Goal: Task Accomplishment & Management: Use online tool/utility

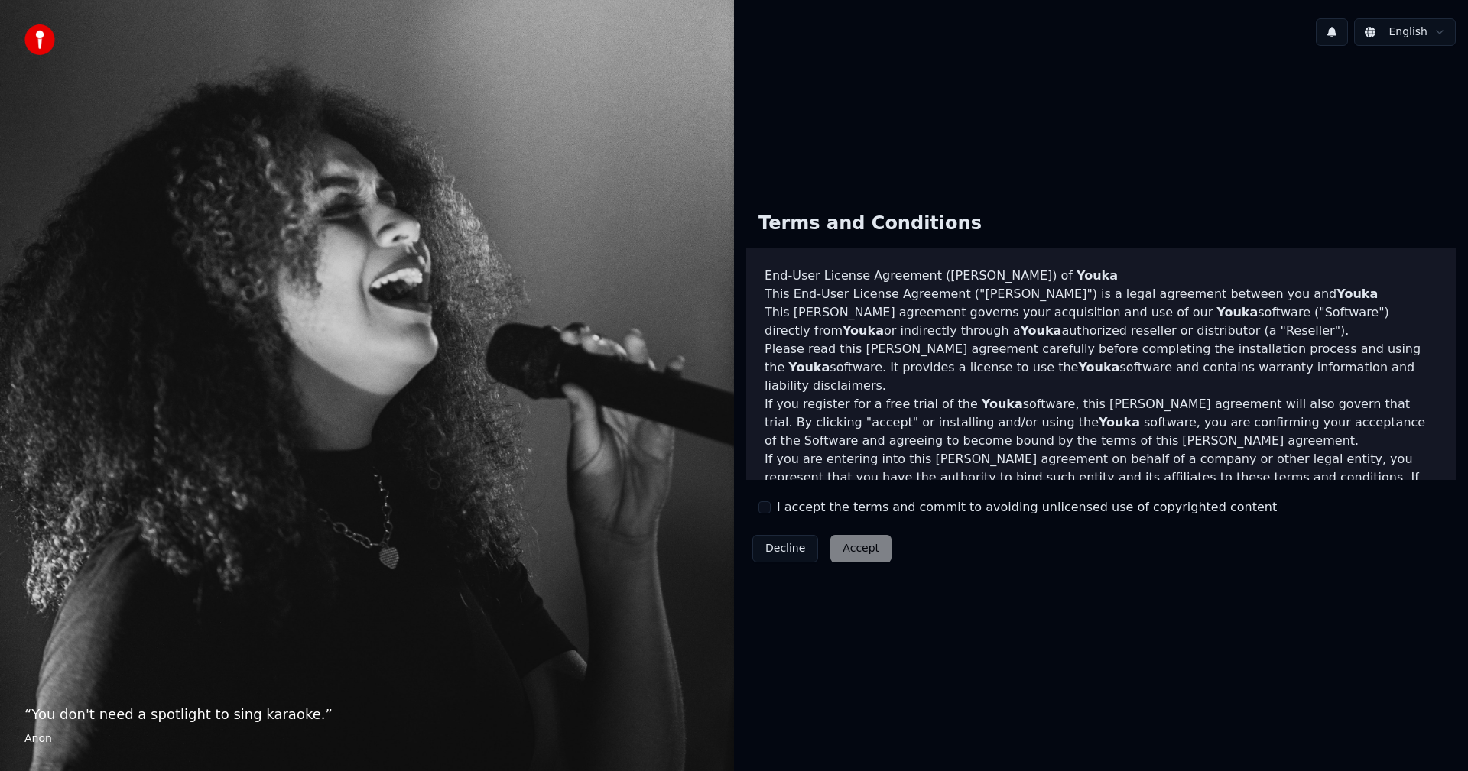
click at [767, 509] on button "I accept the terms and commit to avoiding unlicensed use of copyrighted content" at bounding box center [764, 508] width 12 height 12
click at [859, 549] on button "Accept" at bounding box center [860, 549] width 61 height 28
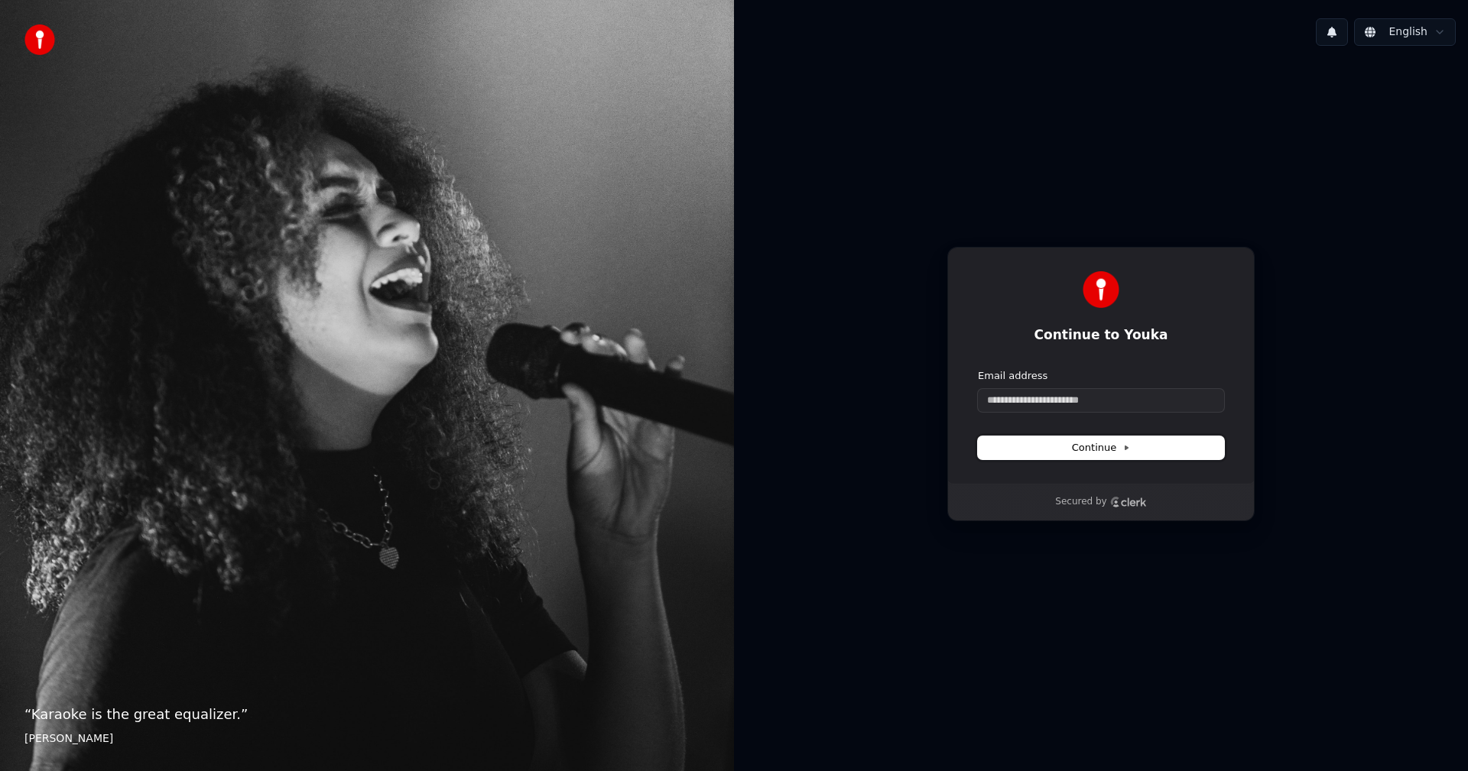
click at [1128, 446] on icon at bounding box center [1126, 448] width 8 height 8
click at [1034, 401] on input "Email address" at bounding box center [1101, 400] width 246 height 23
click at [1028, 396] on input "Email address" at bounding box center [1101, 400] width 246 height 23
click at [1106, 447] on span "Continue" at bounding box center [1101, 448] width 58 height 14
type input "**********"
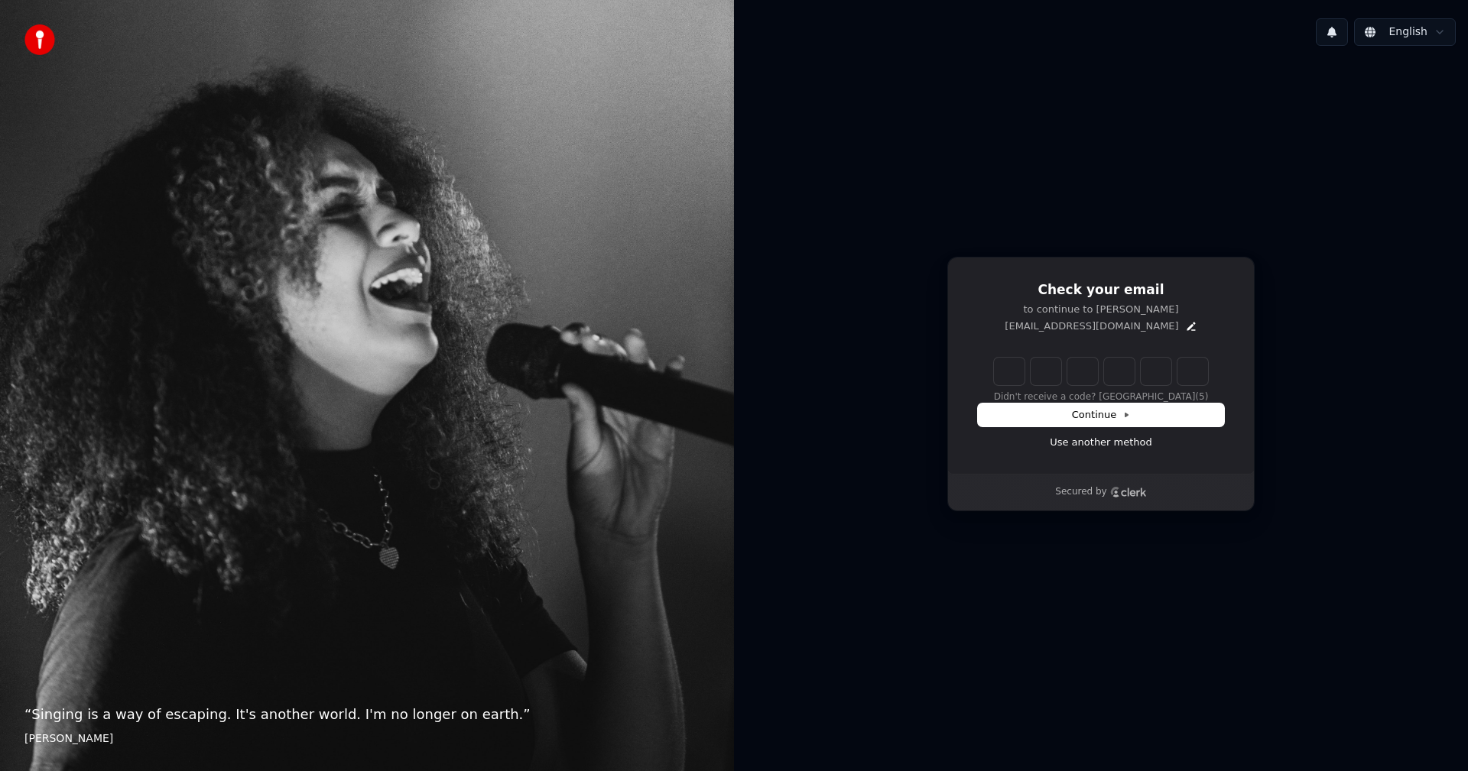
click at [1014, 372] on input "Enter verification code" at bounding box center [1101, 372] width 214 height 28
type input "******"
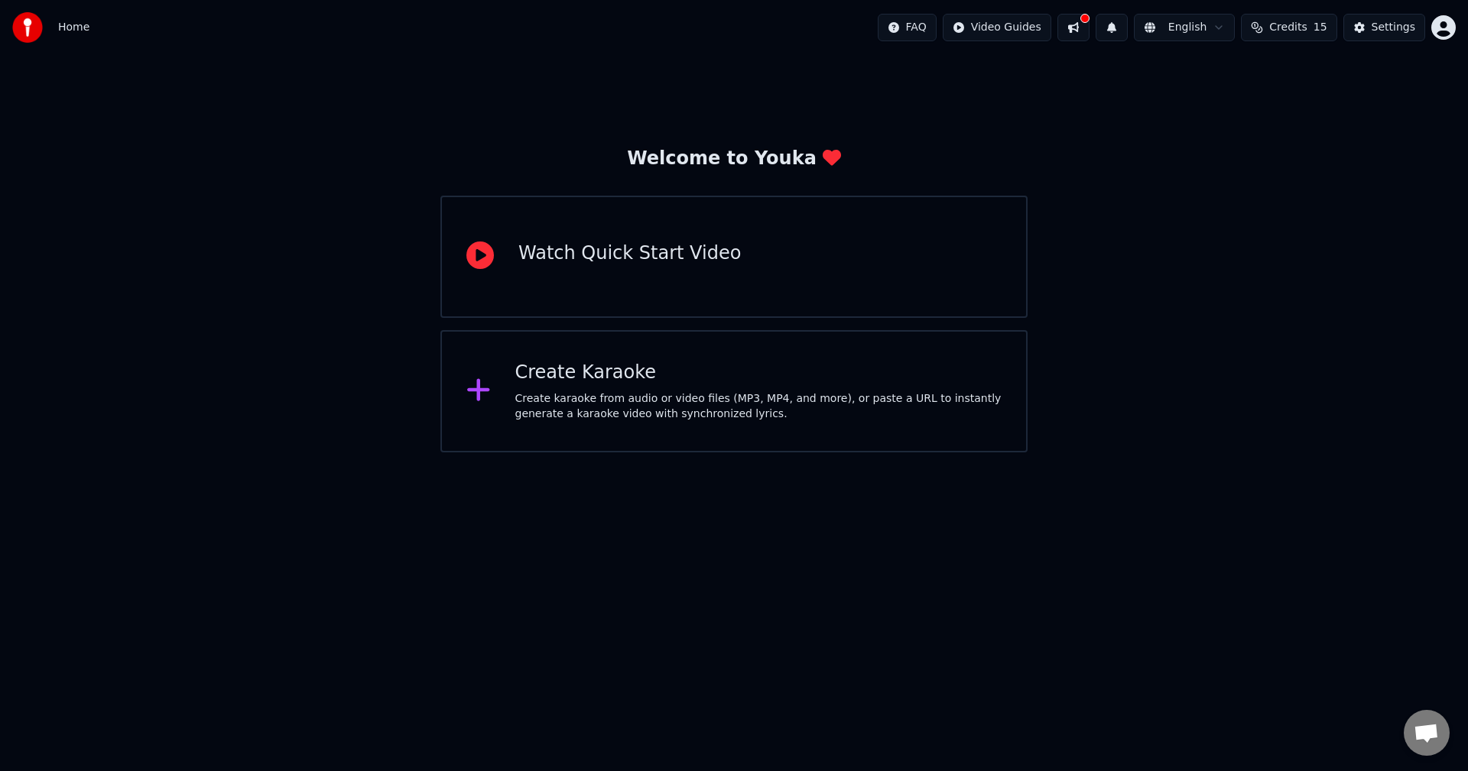
click at [649, 359] on div "Create Karaoke Create karaoke from audio or video files (MP3, MP4, and more), o…" at bounding box center [733, 391] width 587 height 122
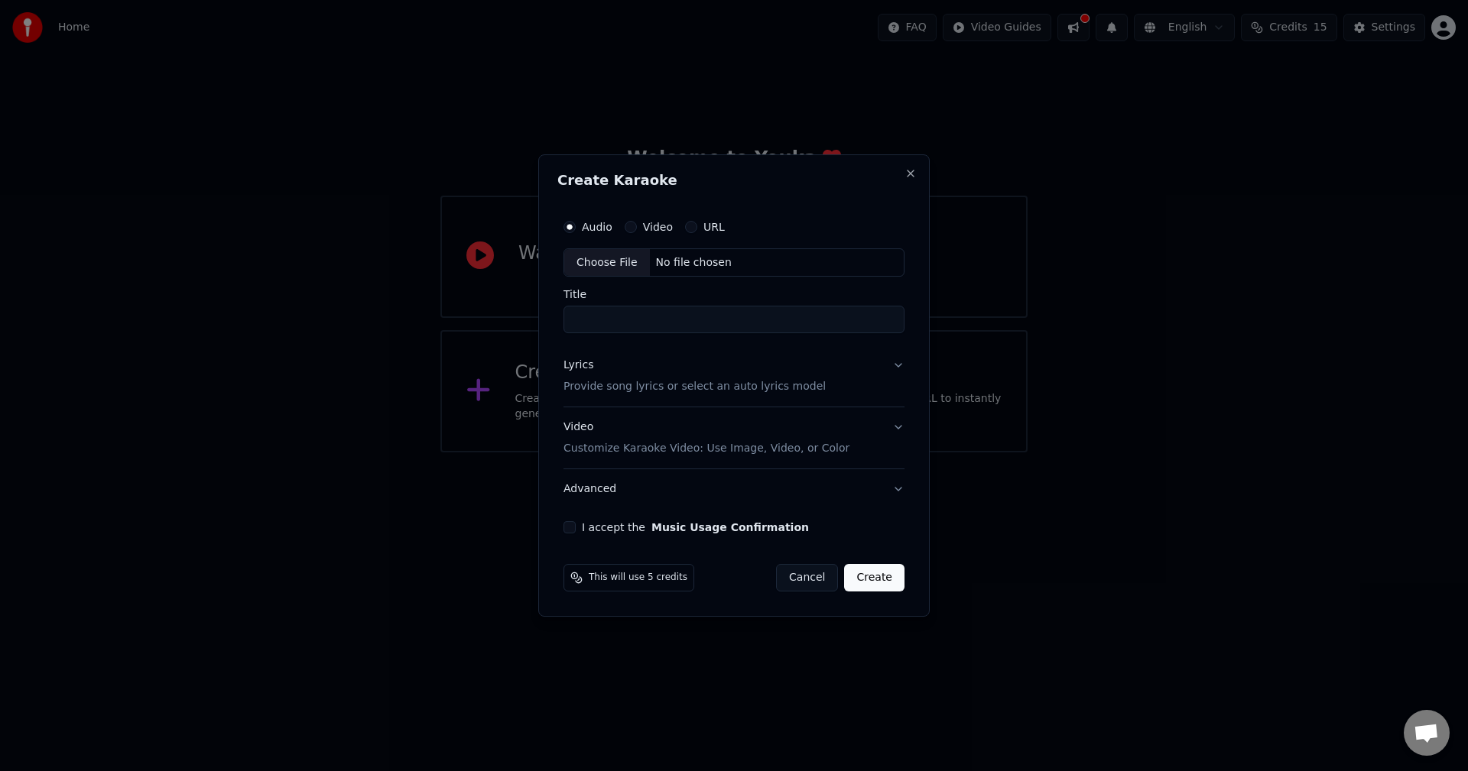
drag, startPoint x: 590, startPoint y: 227, endPoint x: 625, endPoint y: 241, distance: 37.8
click at [590, 226] on label "Audio" at bounding box center [597, 227] width 31 height 11
click at [576, 226] on button "Audio" at bounding box center [570, 227] width 12 height 12
click at [609, 261] on div "Choose File" at bounding box center [607, 263] width 86 height 28
type input "**********"
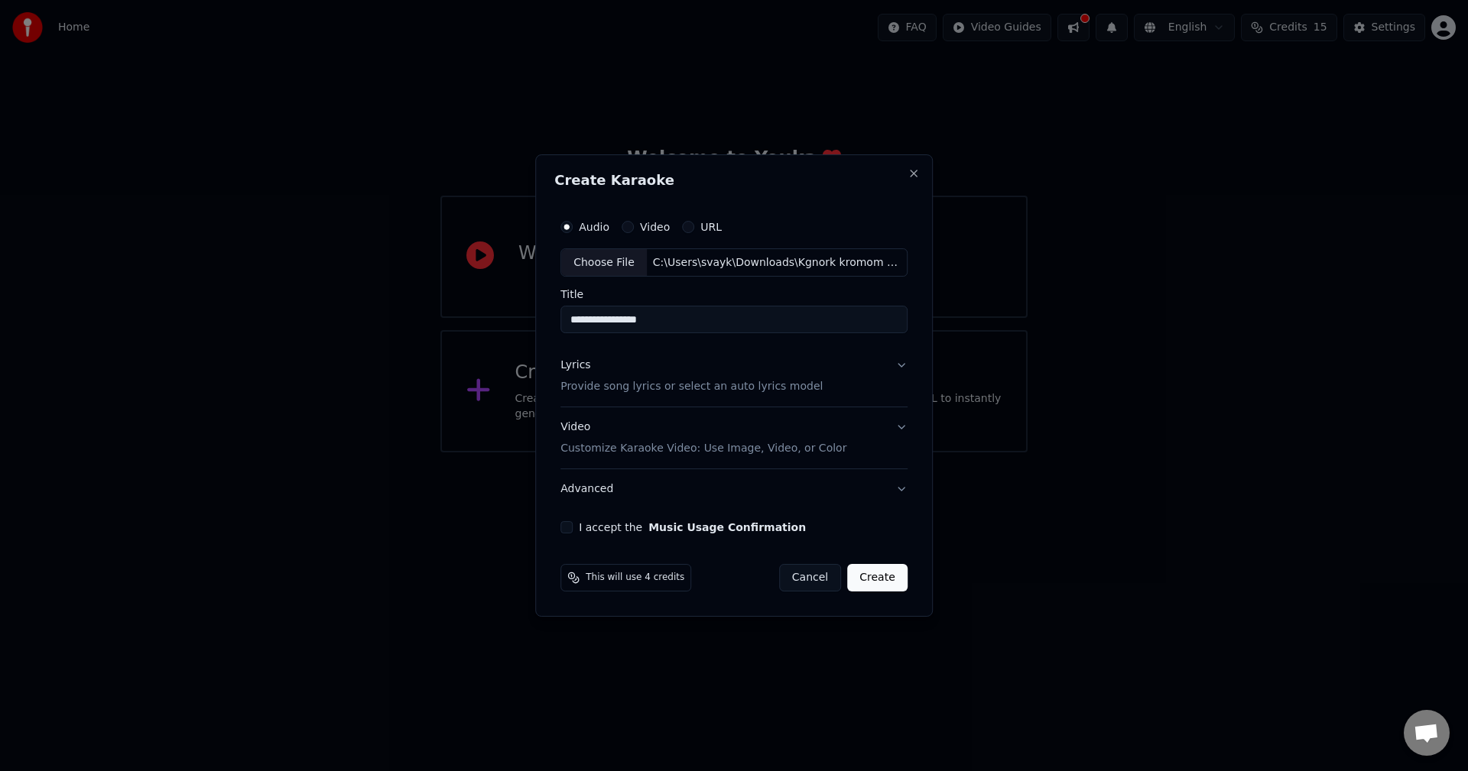
click at [898, 363] on button "Lyrics Provide song lyrics or select an auto lyrics model" at bounding box center [733, 376] width 347 height 61
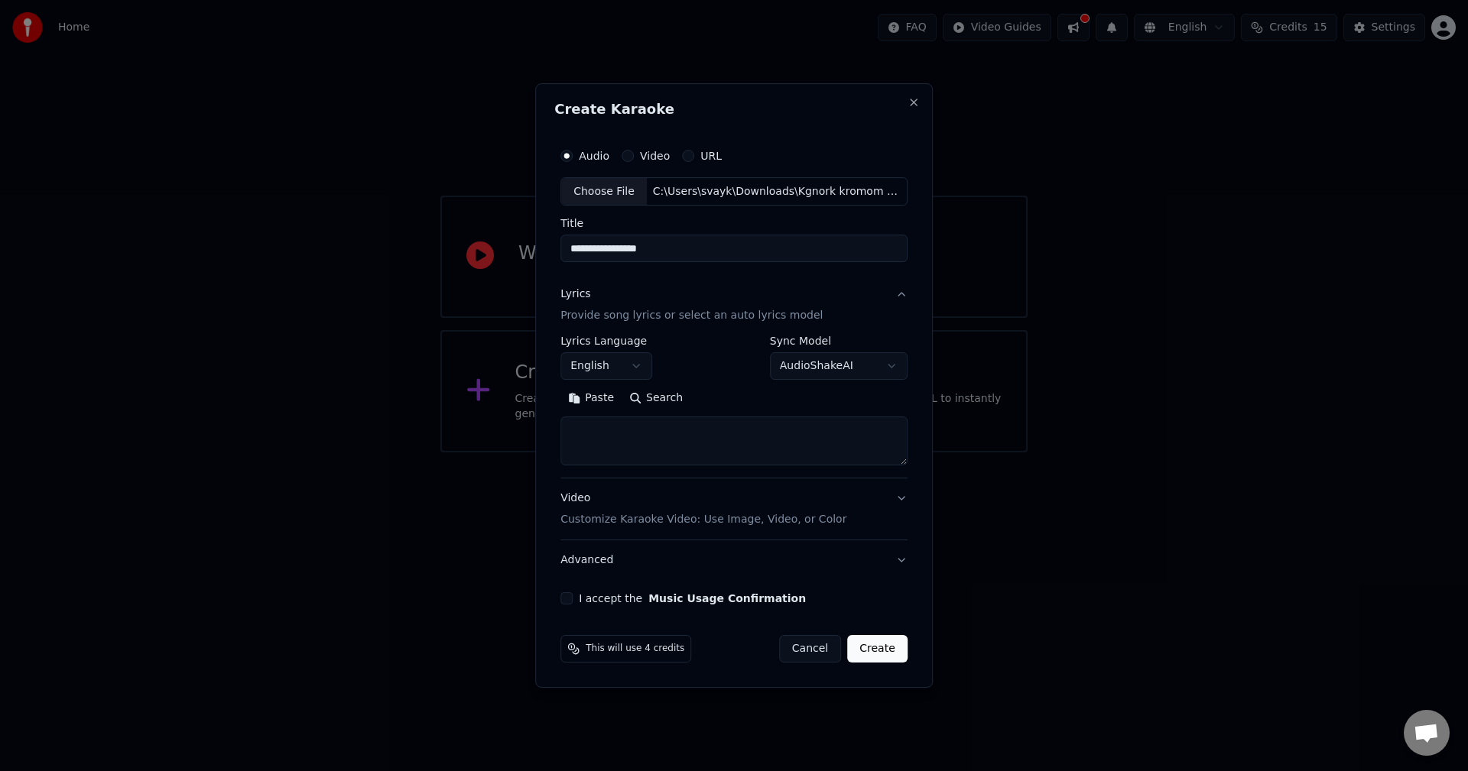
click at [691, 443] on textarea at bounding box center [733, 441] width 347 height 49
click at [845, 363] on body "**********" at bounding box center [734, 226] width 1468 height 453
click at [820, 523] on div "Auto Lyrics" at bounding box center [851, 524] width 161 height 21
select select "**********"
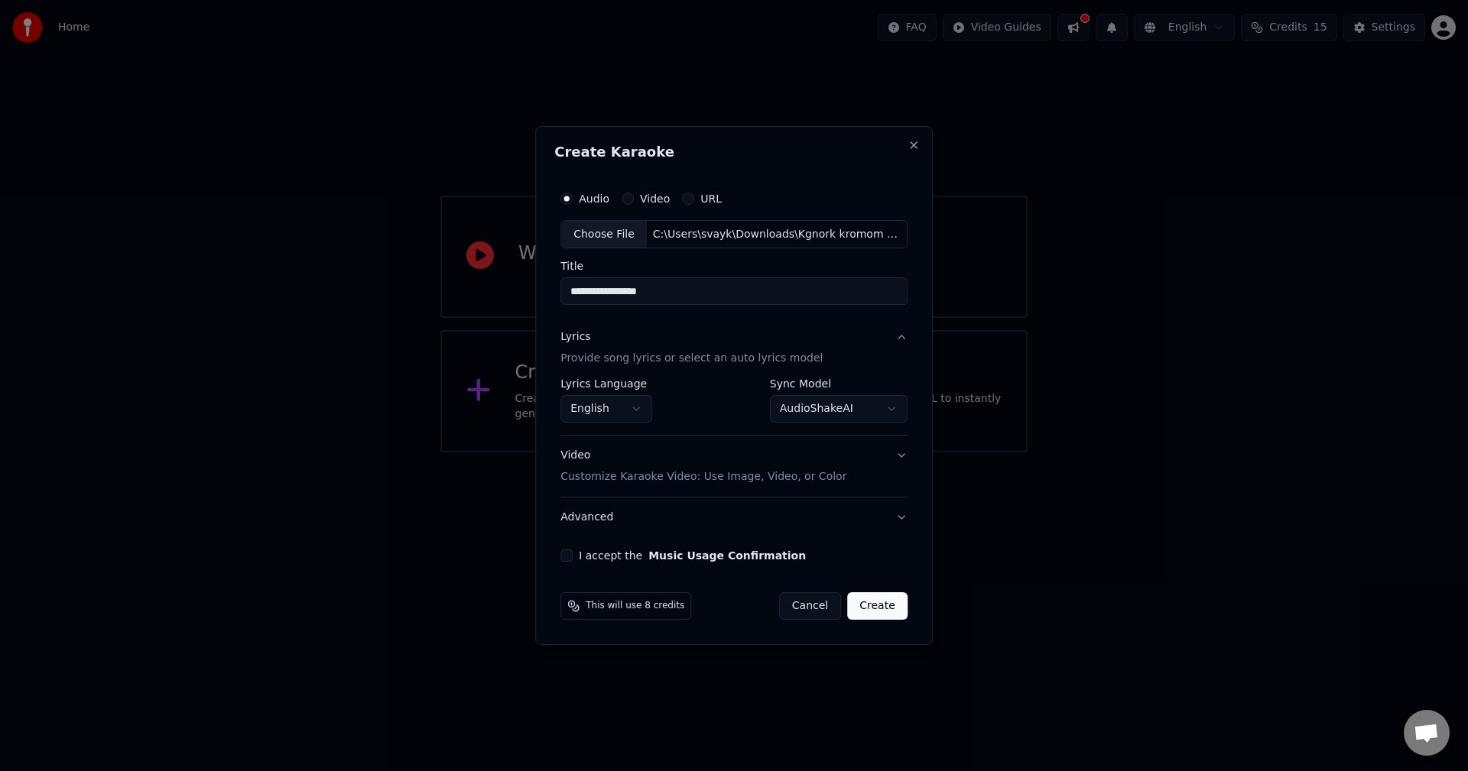
click at [569, 554] on button "I accept the Music Usage Confirmation" at bounding box center [566, 556] width 12 height 12
drag, startPoint x: 885, startPoint y: 450, endPoint x: 905, endPoint y: 454, distance: 20.2
click at [885, 451] on button "Video Customize Karaoke Video: Use Image, Video, or Color" at bounding box center [733, 467] width 347 height 61
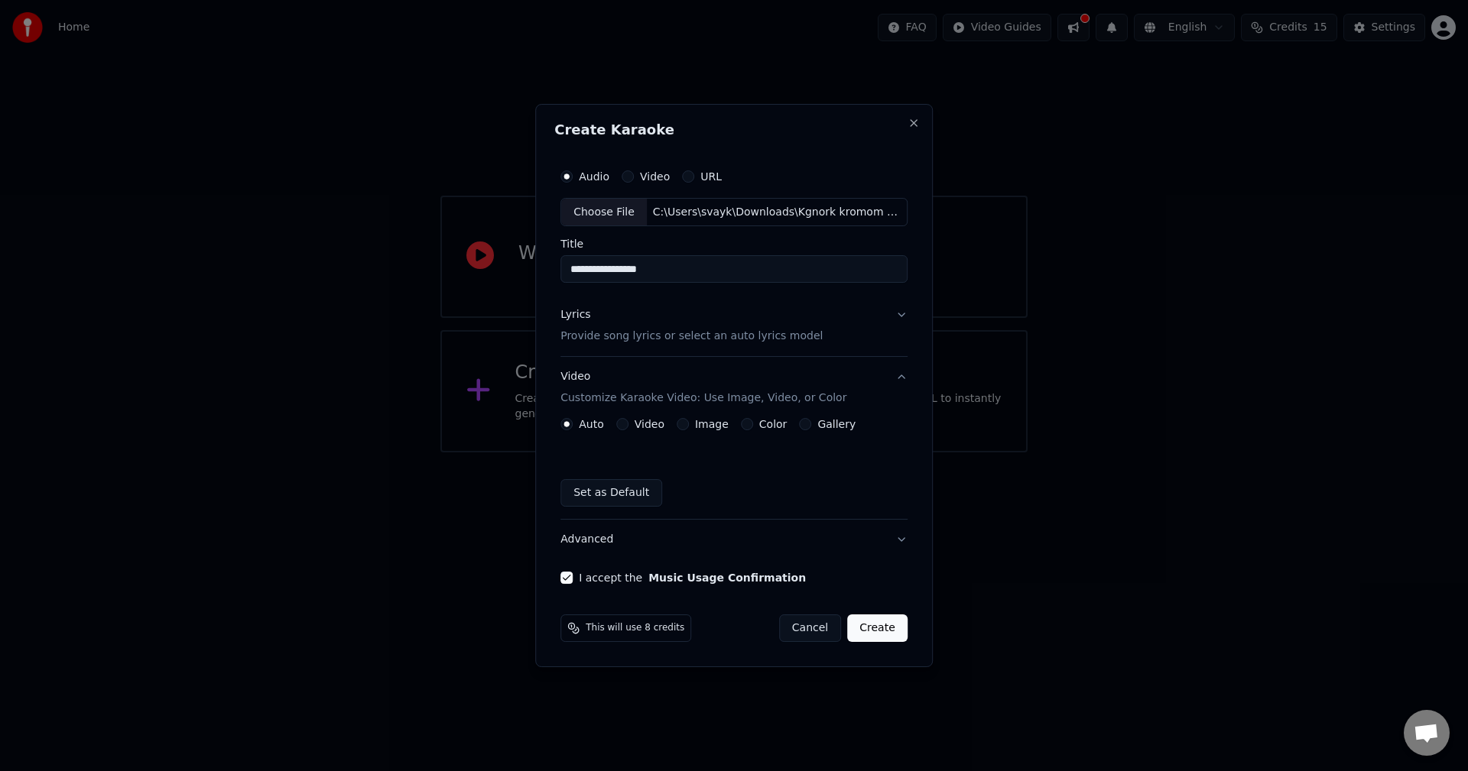
click at [684, 424] on button "Image" at bounding box center [683, 424] width 12 height 12
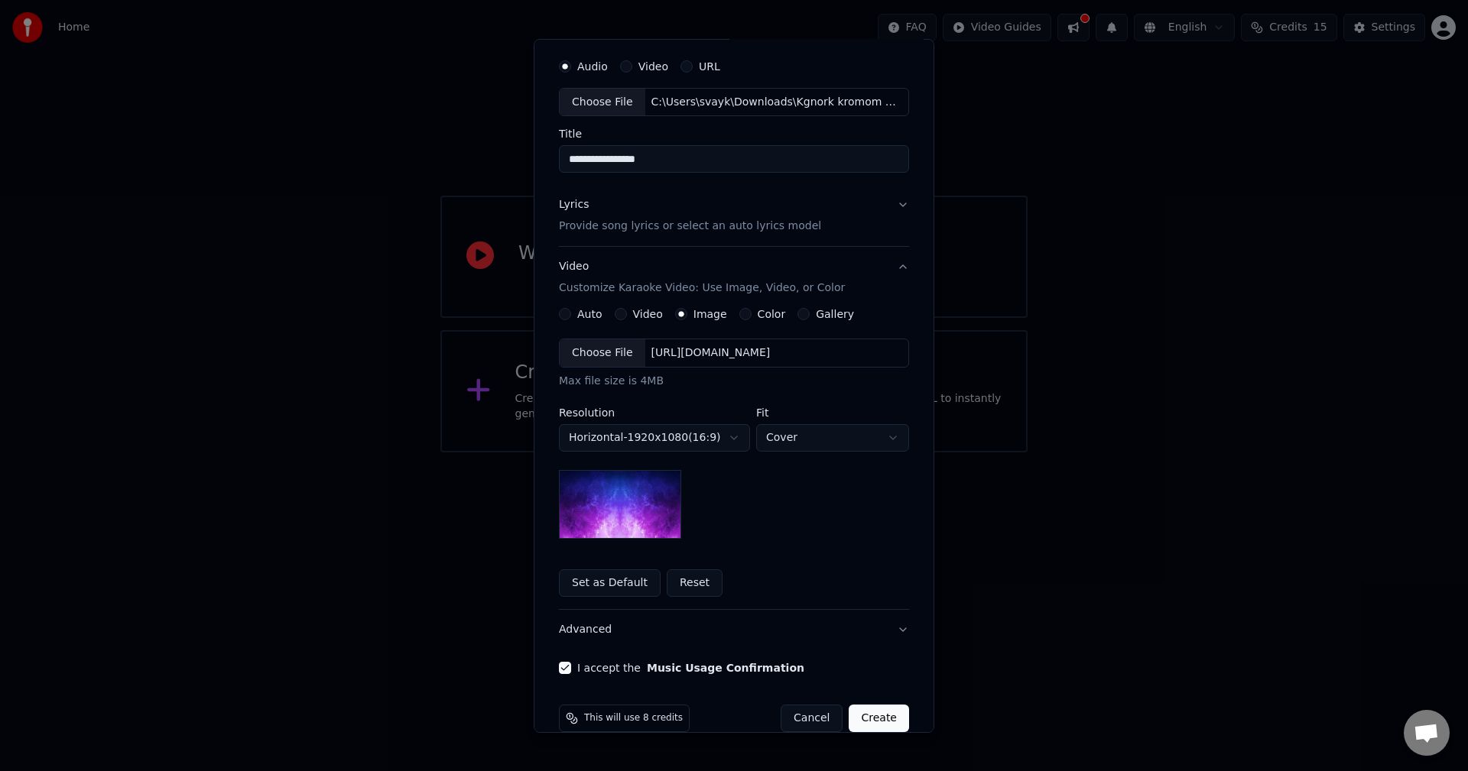
scroll to position [70, 0]
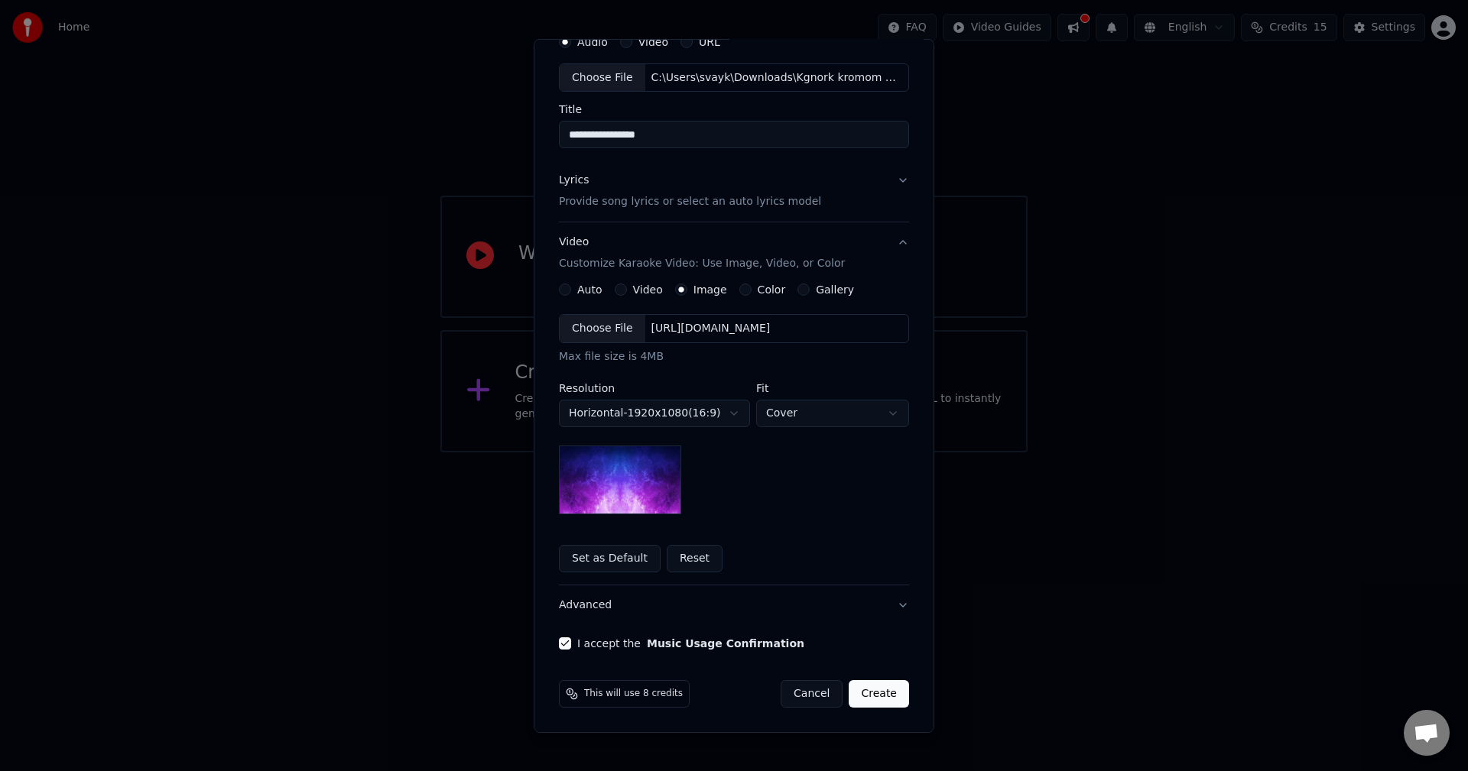
click at [782, 409] on body "**********" at bounding box center [734, 226] width 1468 height 453
click at [621, 482] on img at bounding box center [620, 480] width 122 height 69
click at [633, 469] on img at bounding box center [620, 480] width 122 height 69
click at [632, 471] on img at bounding box center [620, 480] width 122 height 69
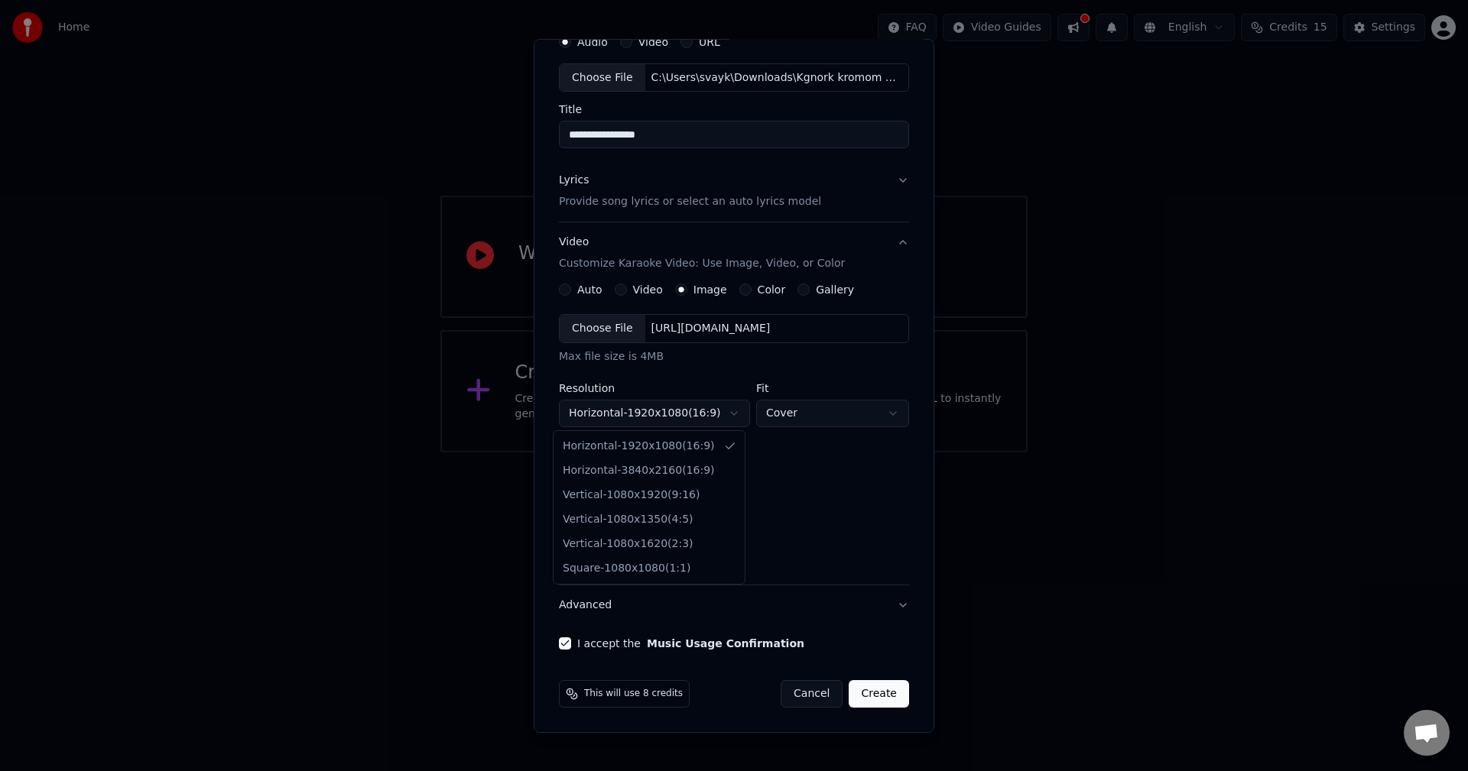
click at [710, 416] on body "**********" at bounding box center [734, 226] width 1468 height 453
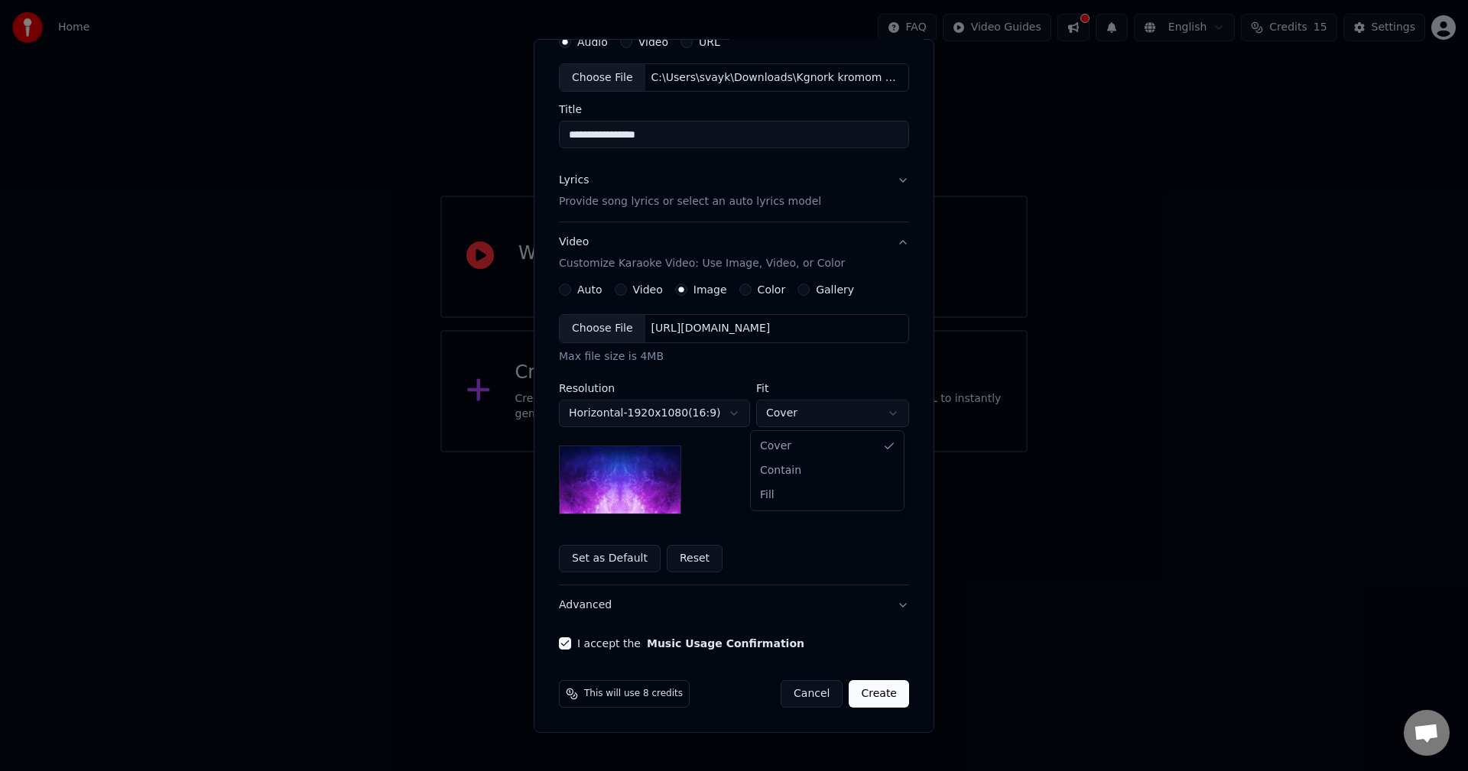
click at [820, 411] on body "**********" at bounding box center [734, 226] width 1468 height 453
click at [820, 412] on body "**********" at bounding box center [734, 226] width 1468 height 453
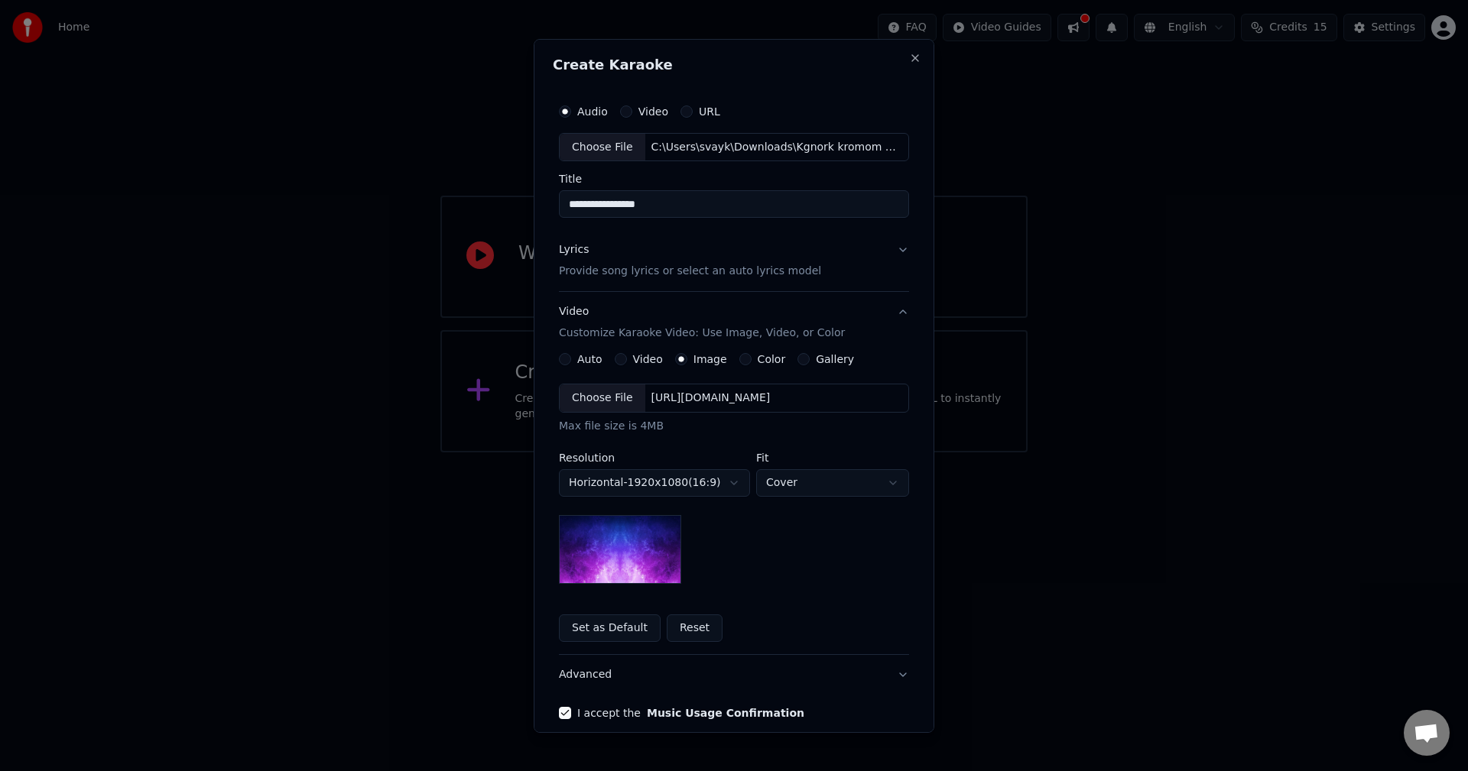
click at [895, 250] on button "Lyrics Provide song lyrics or select an auto lyrics model" at bounding box center [734, 260] width 350 height 61
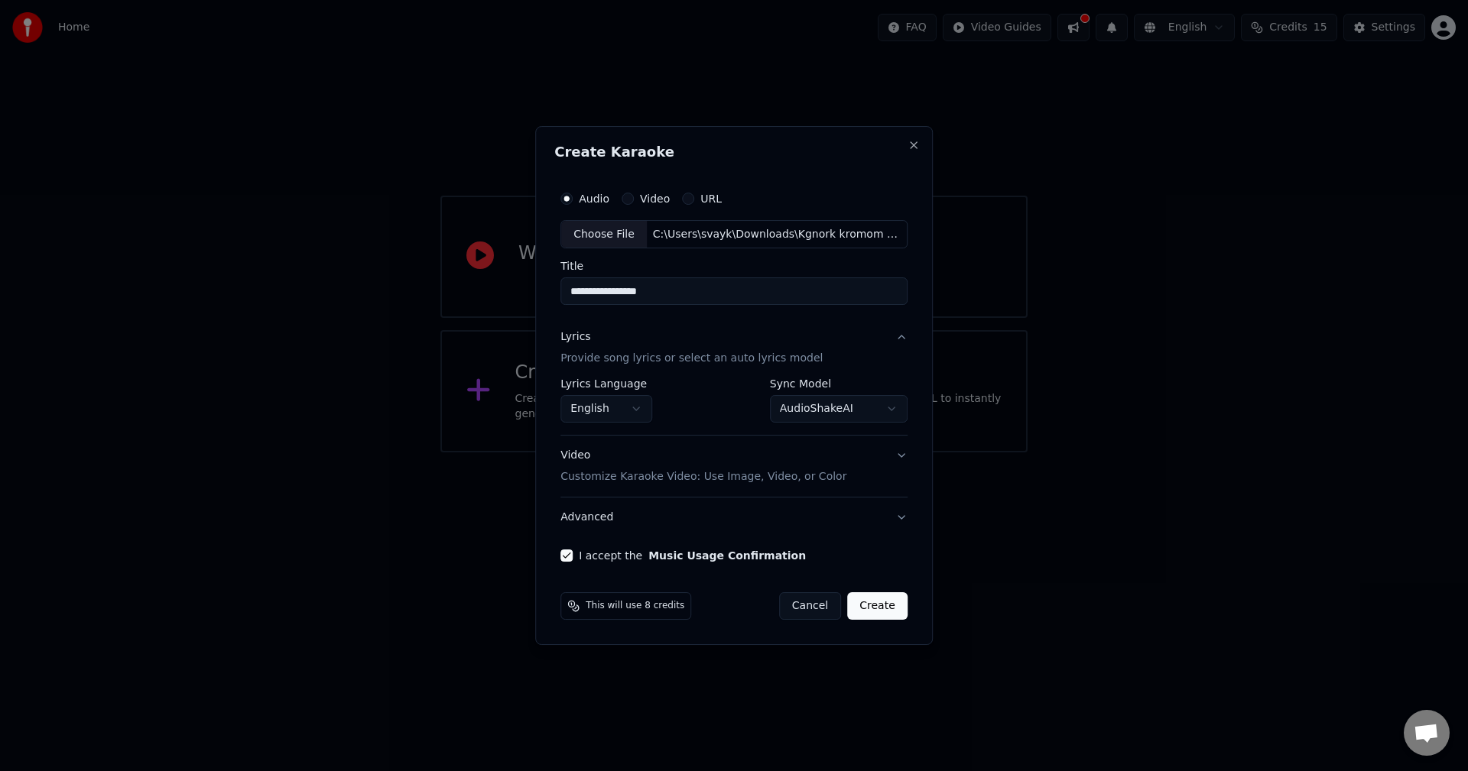
click at [898, 333] on button "Lyrics Provide song lyrics or select an auto lyrics model" at bounding box center [733, 348] width 347 height 61
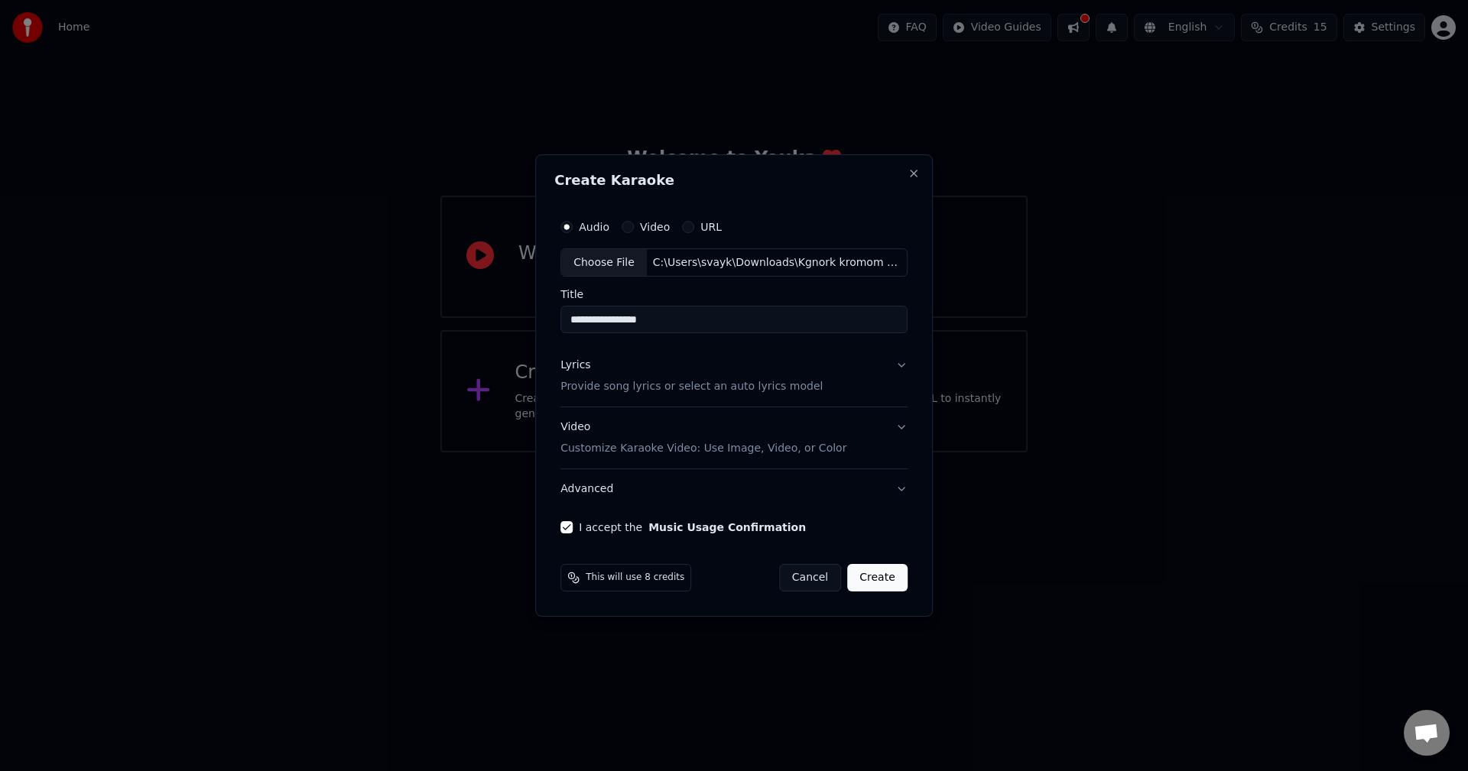
click at [898, 363] on button "Lyrics Provide song lyrics or select an auto lyrics model" at bounding box center [733, 376] width 347 height 61
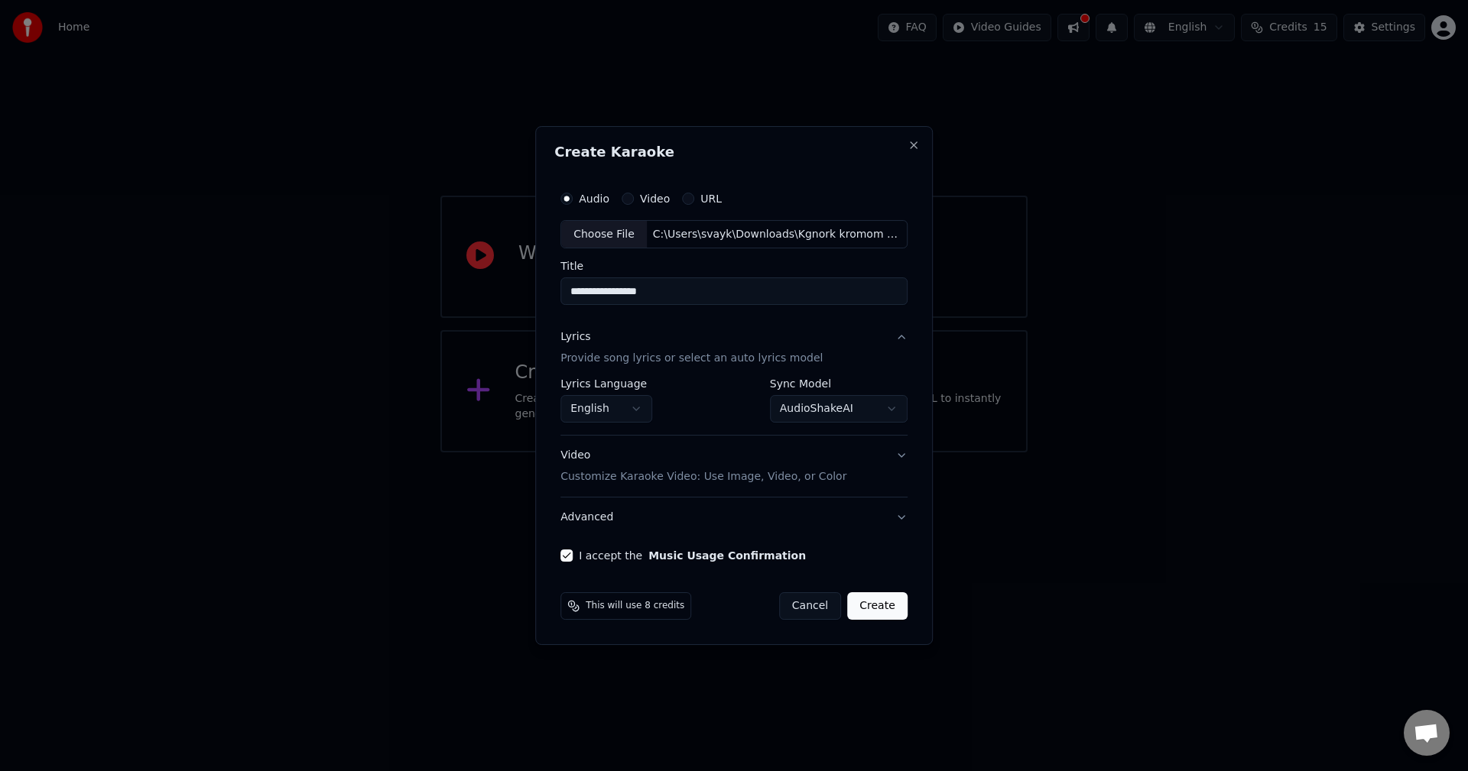
click at [901, 459] on button "Video Customize Karaoke Video: Use Image, Video, or Color" at bounding box center [733, 467] width 347 height 61
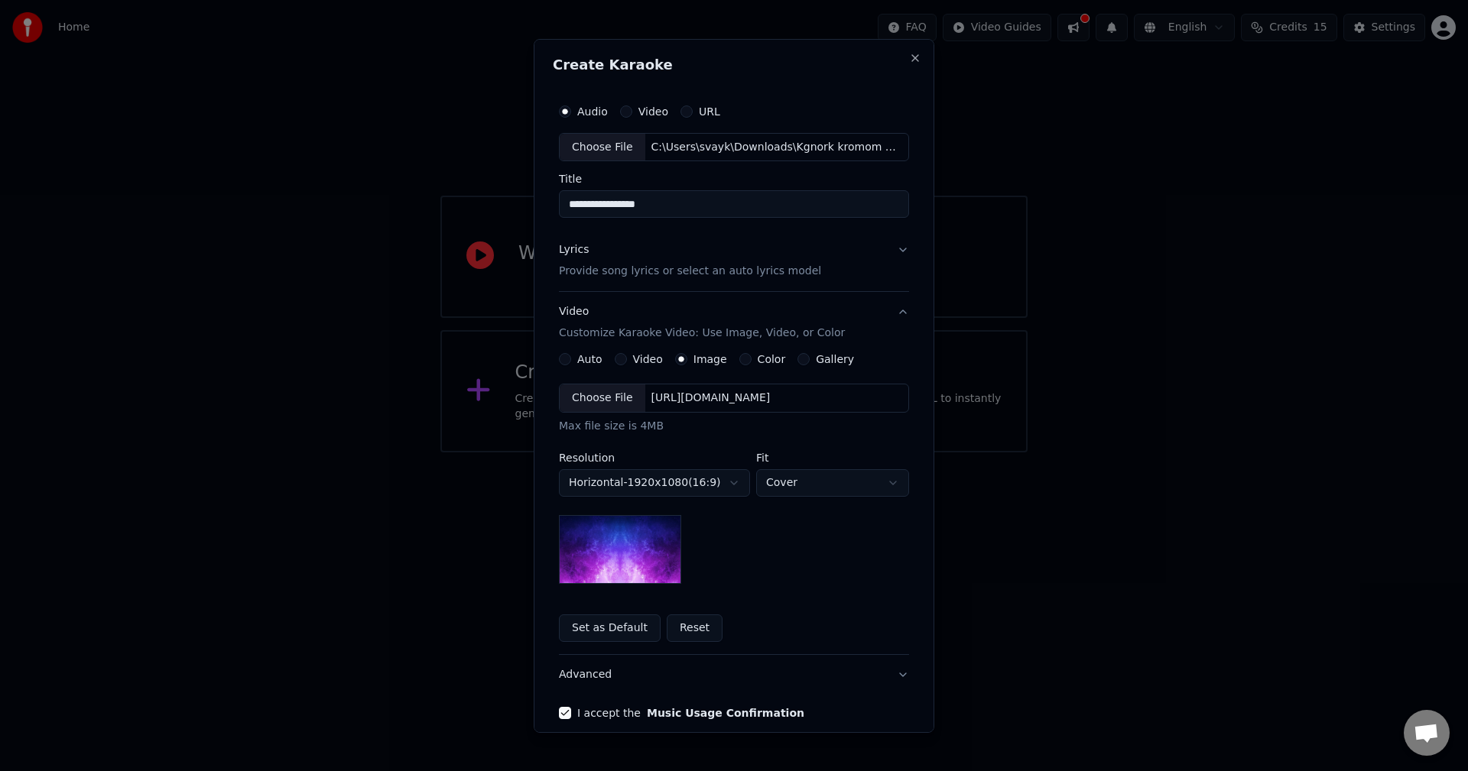
click at [611, 273] on p "Provide song lyrics or select an auto lyrics model" at bounding box center [690, 271] width 262 height 15
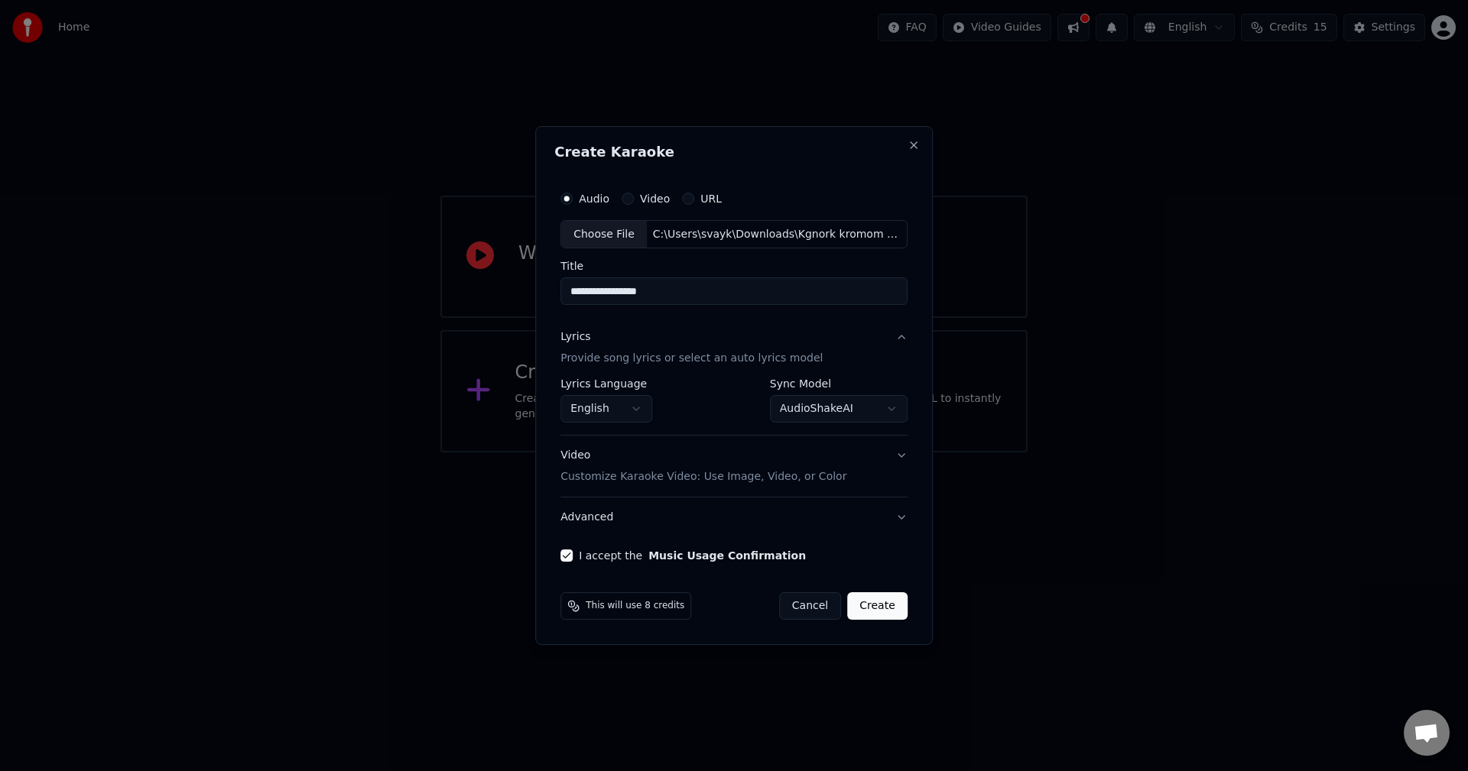
click at [717, 359] on p "Provide song lyrics or select an auto lyrics model" at bounding box center [691, 359] width 262 height 15
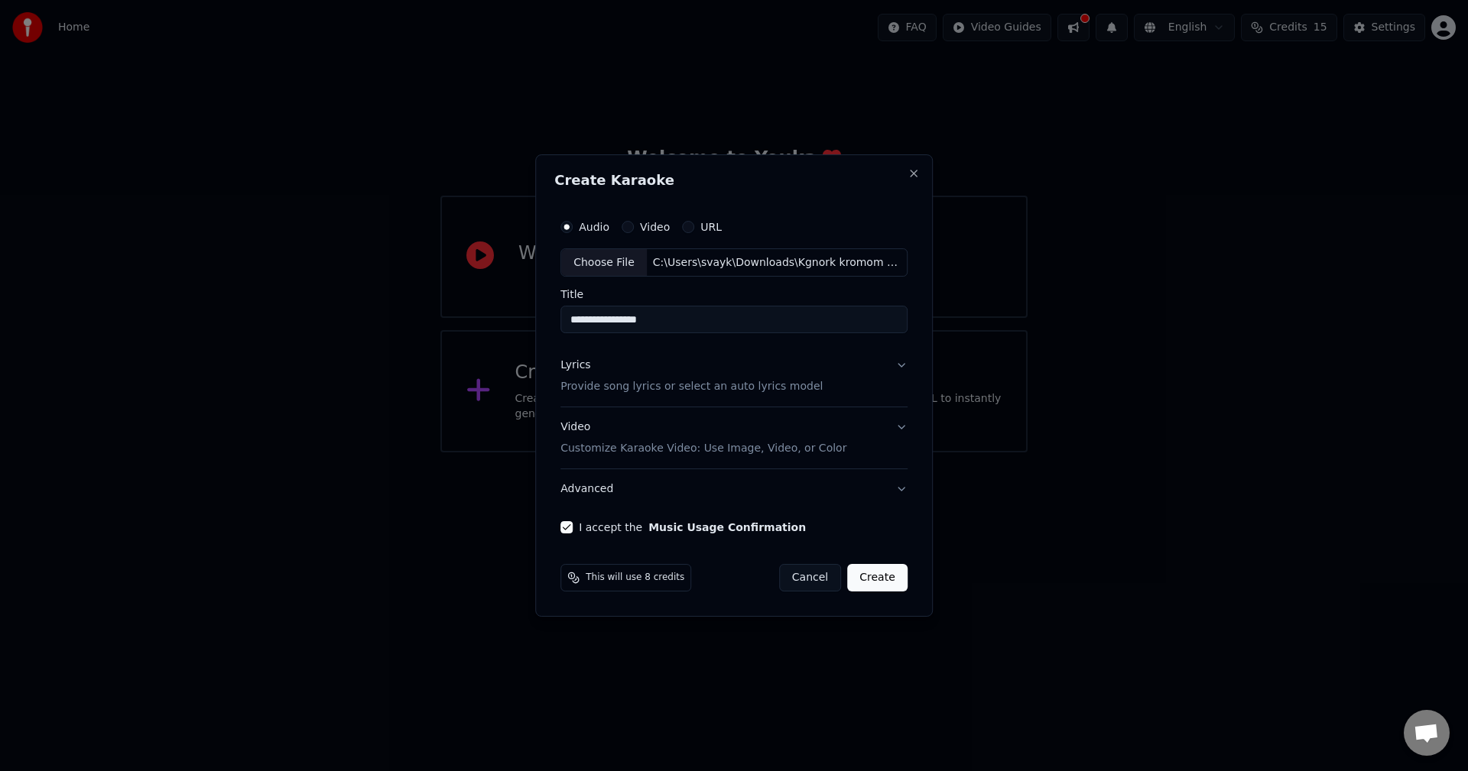
click at [708, 387] on p "Provide song lyrics or select an auto lyrics model" at bounding box center [691, 387] width 262 height 15
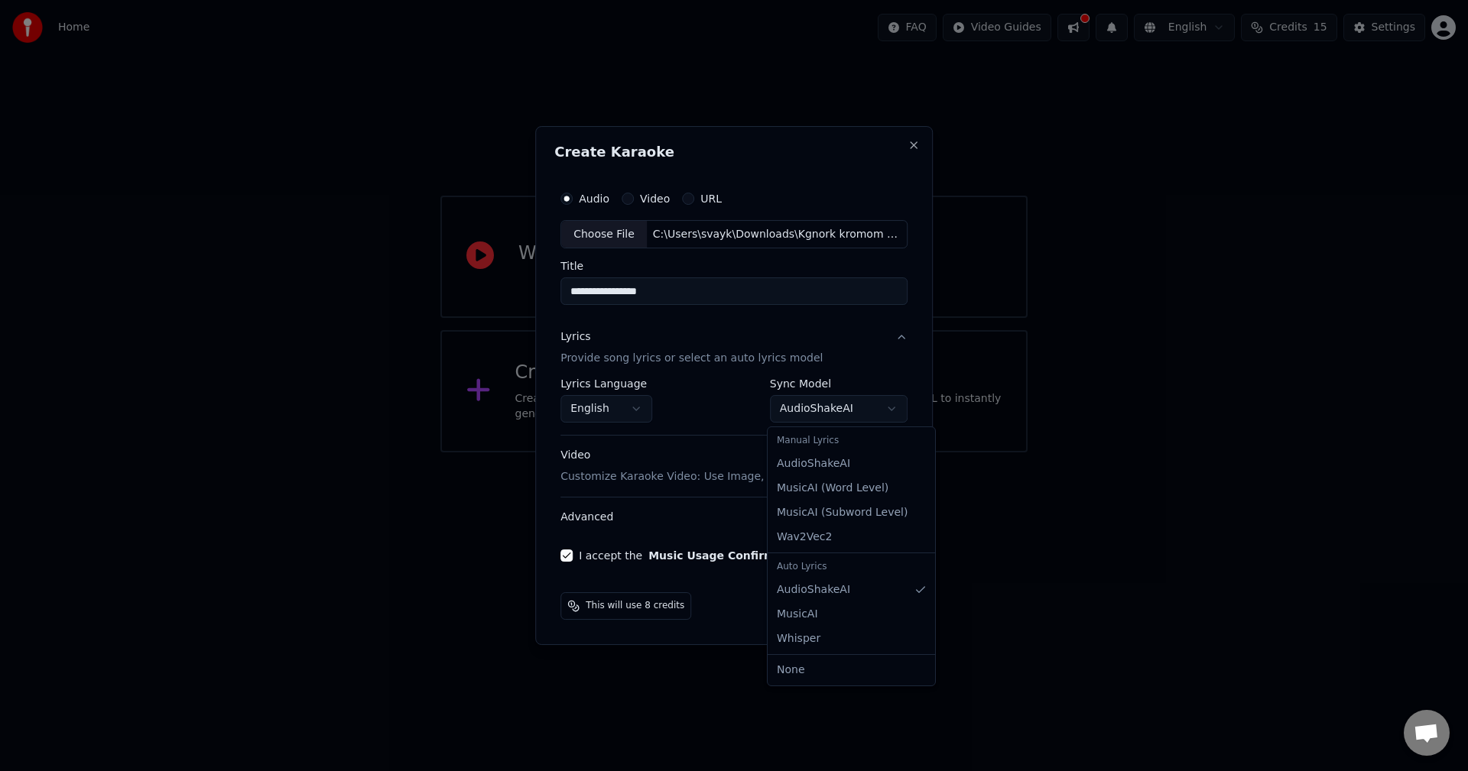
click at [868, 404] on body "**********" at bounding box center [734, 226] width 1468 height 453
click at [817, 570] on div "Auto Lyrics" at bounding box center [851, 567] width 161 height 21
select select "**********"
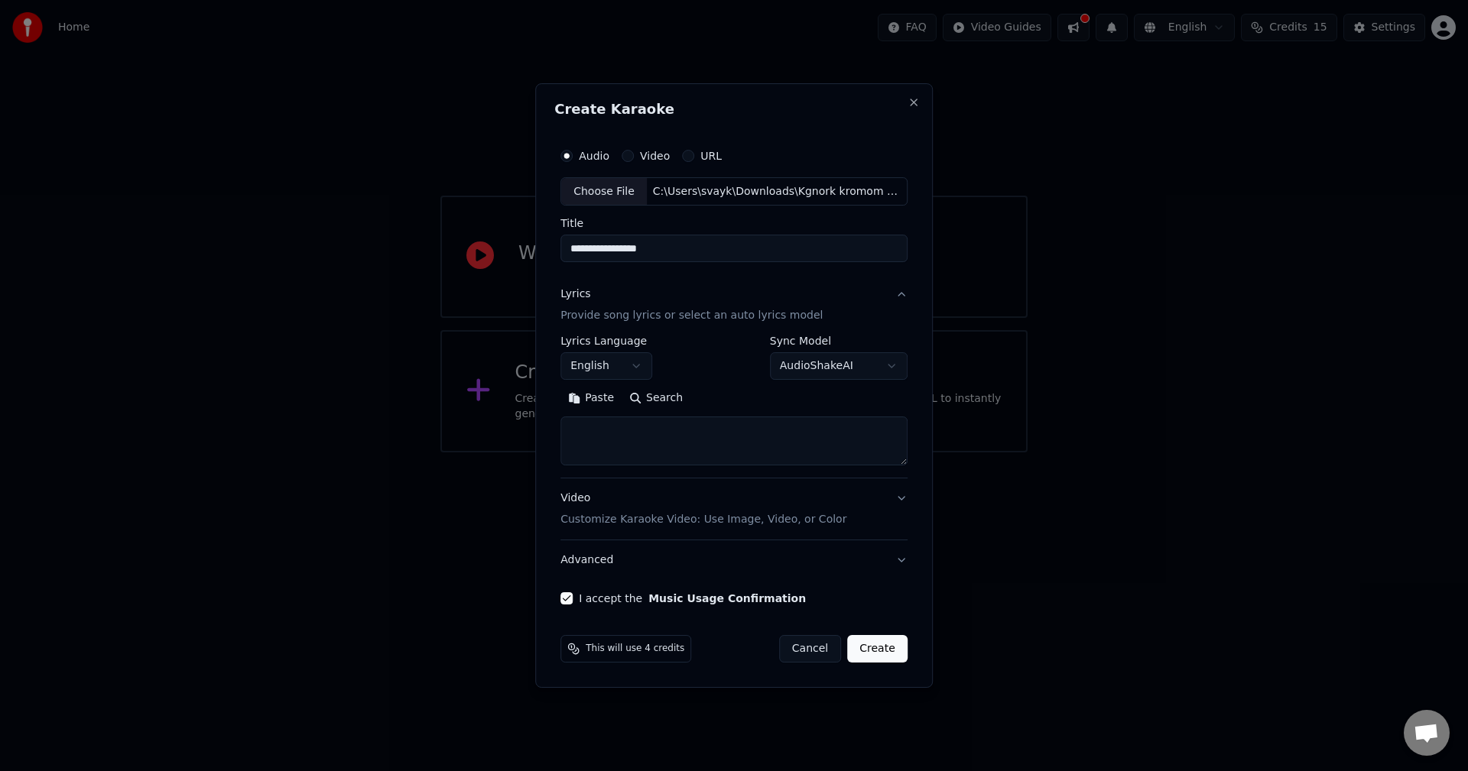
click at [592, 426] on textarea at bounding box center [733, 441] width 347 height 49
click at [602, 429] on textarea at bounding box center [733, 441] width 347 height 49
paste textarea "**********"
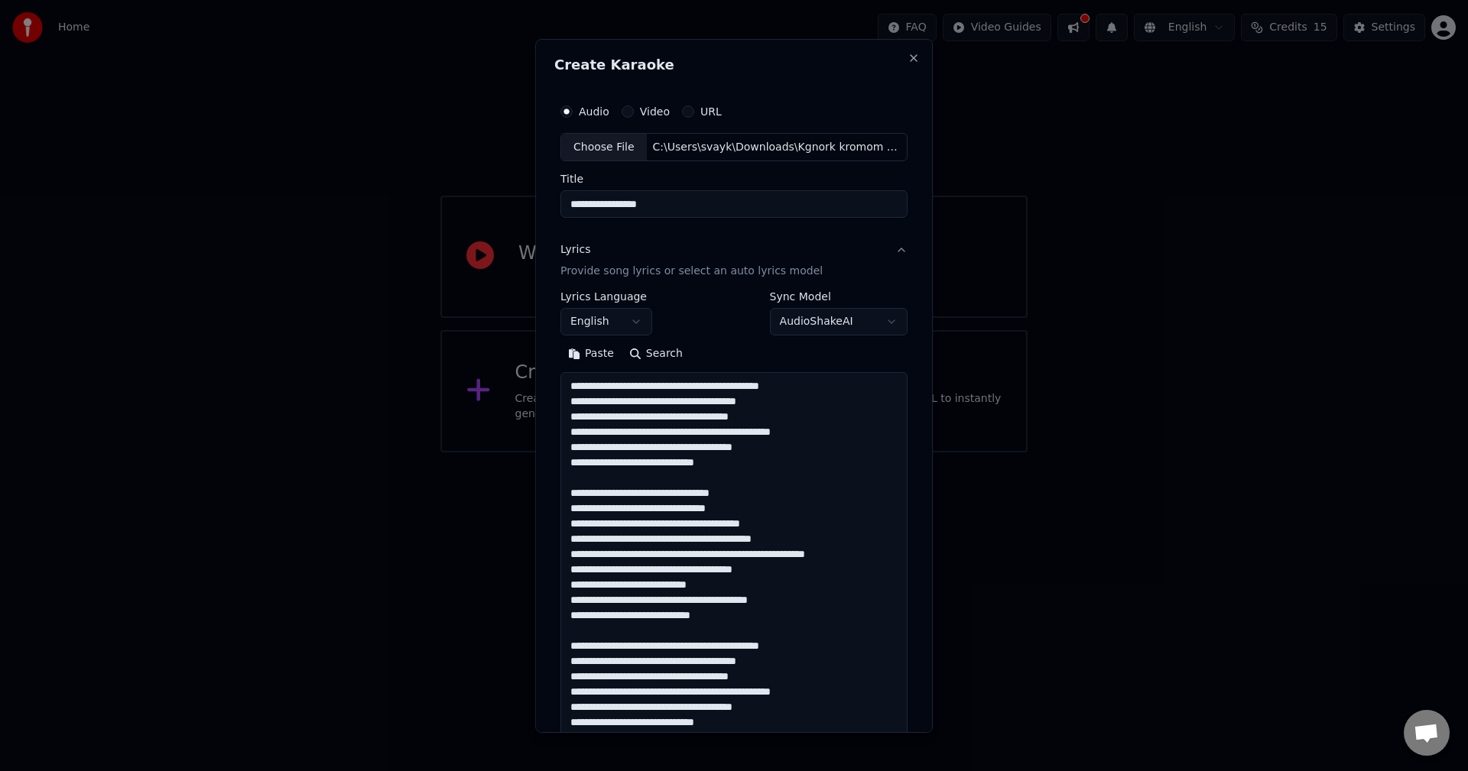
scroll to position [463, 0]
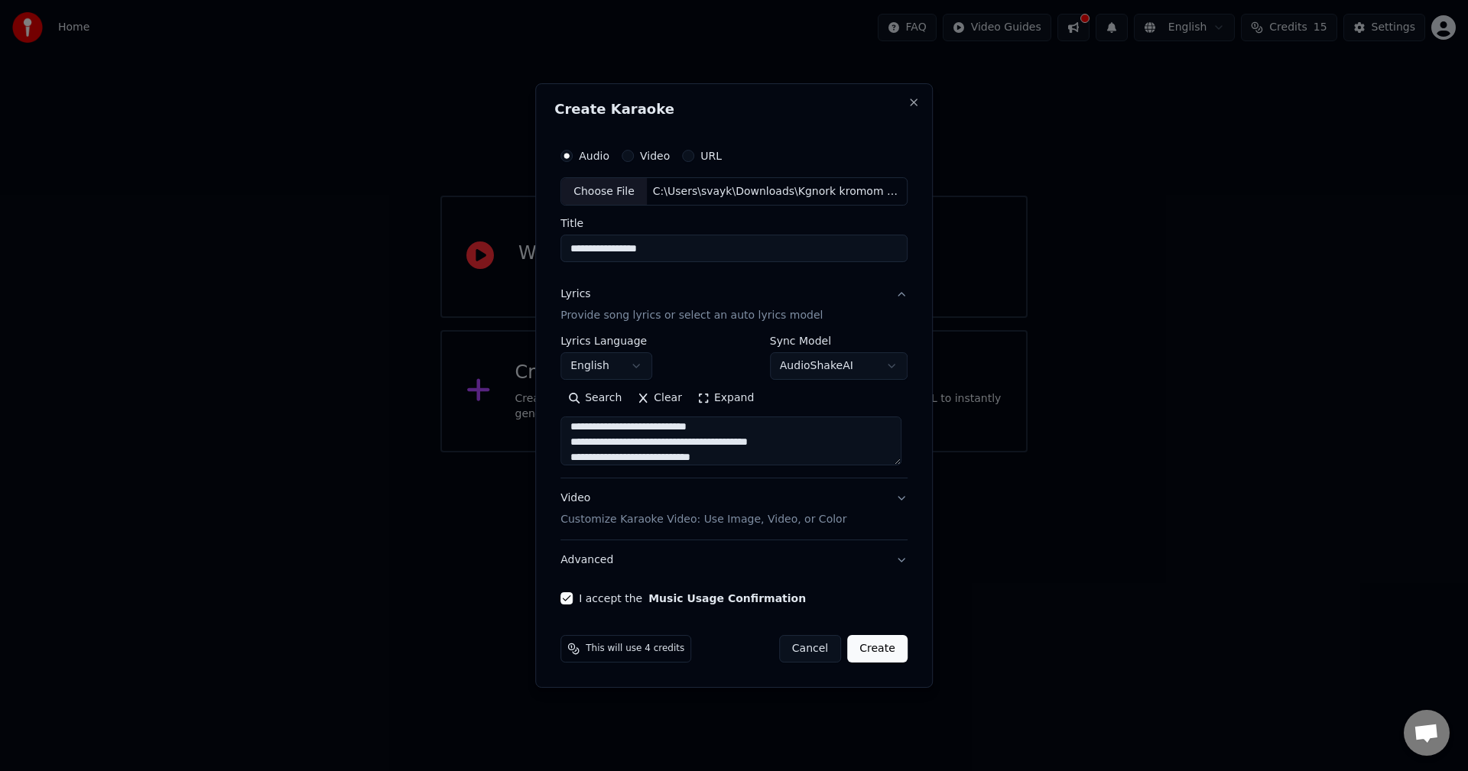
type textarea "**********"
click at [898, 502] on button "Video Customize Karaoke Video: Use Image, Video, or Color" at bounding box center [733, 509] width 347 height 61
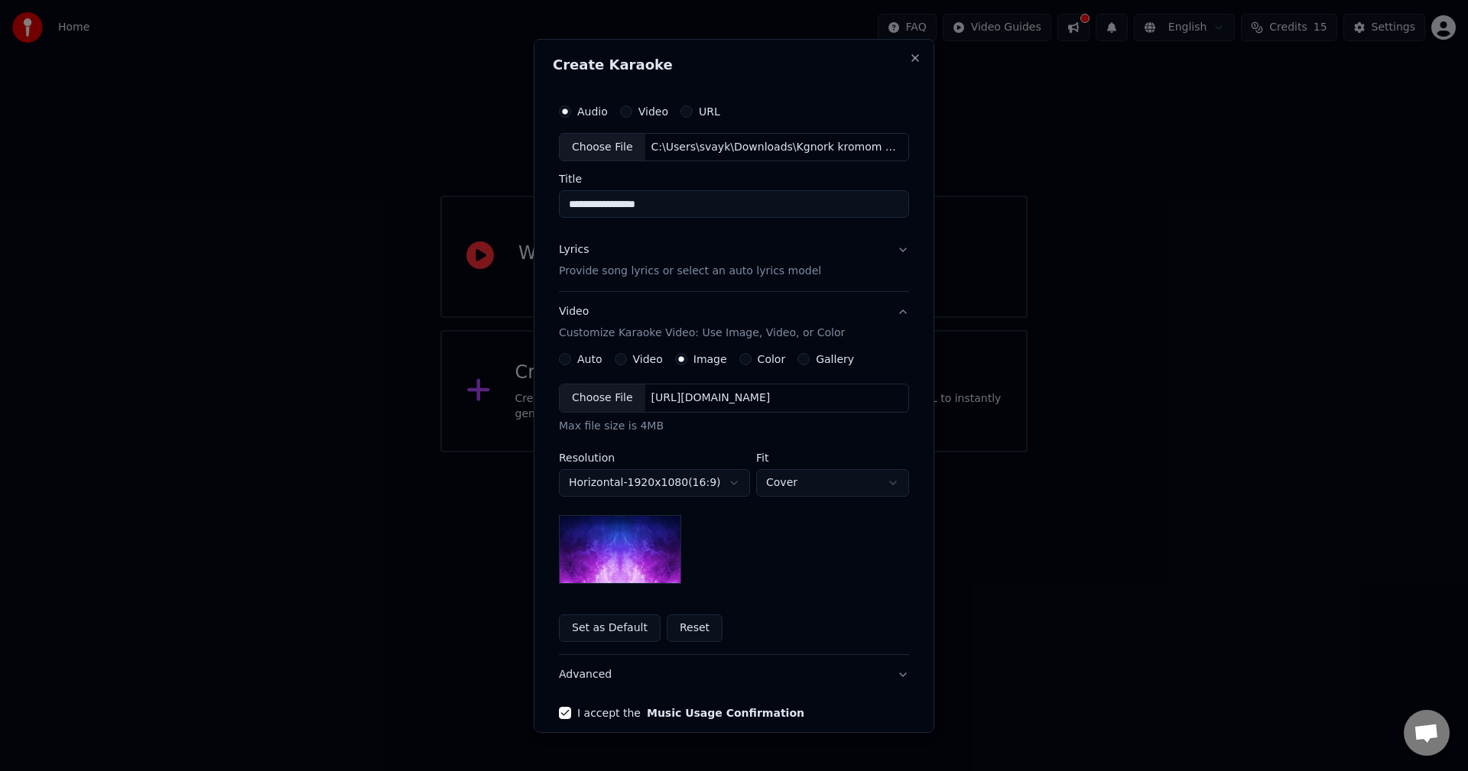
scroll to position [70, 0]
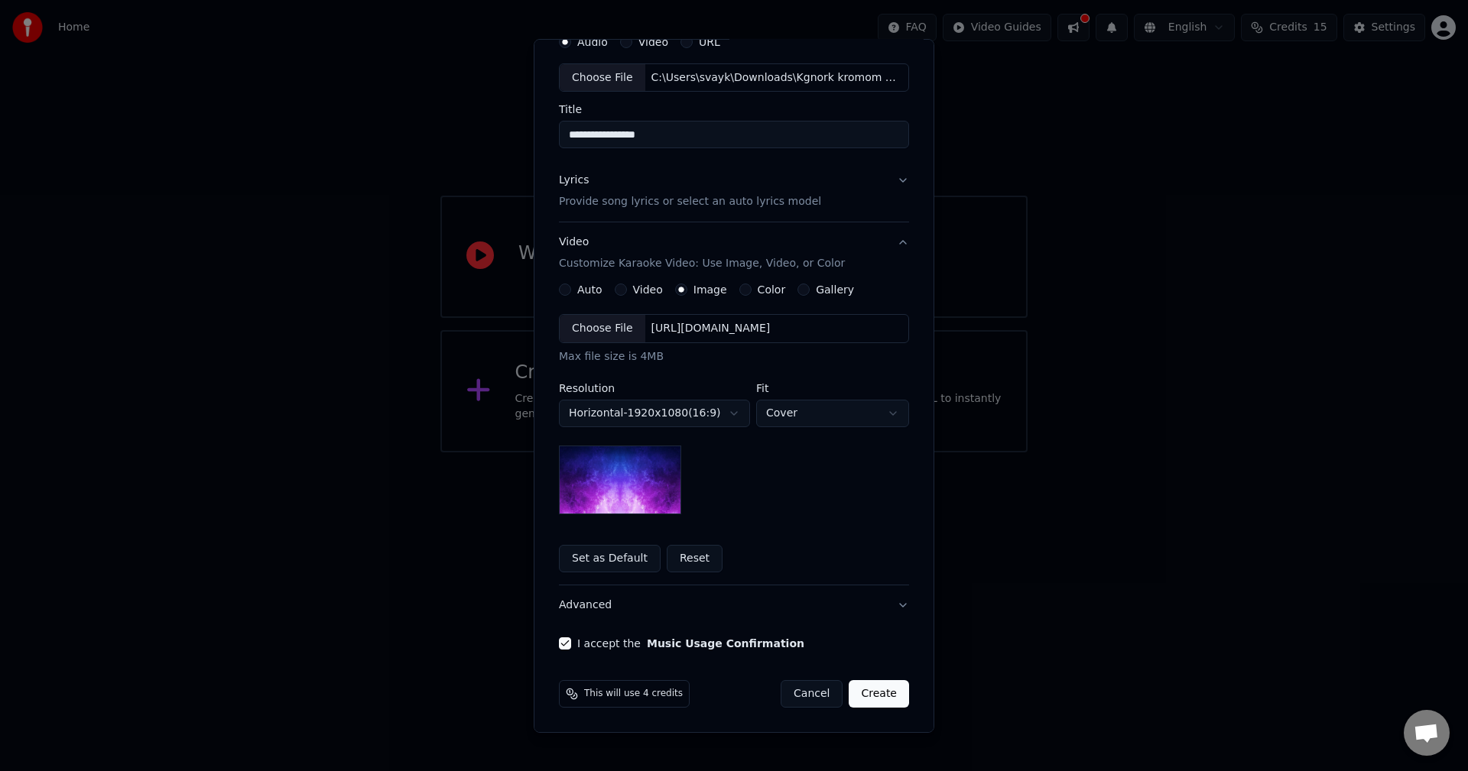
click at [618, 479] on img at bounding box center [620, 480] width 122 height 69
click at [604, 330] on div "Choose File" at bounding box center [603, 329] width 86 height 28
click at [896, 604] on button "Advanced" at bounding box center [734, 606] width 350 height 40
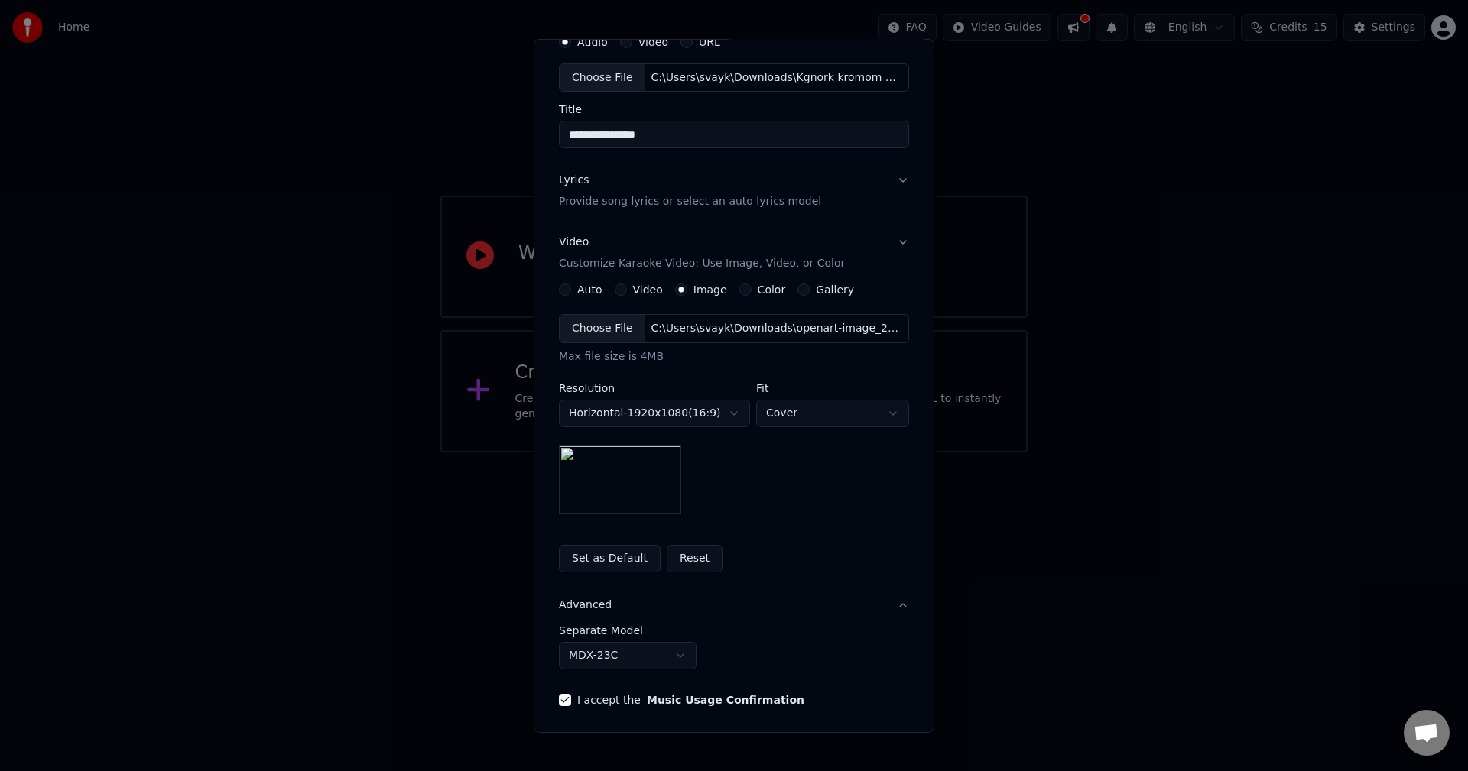
scroll to position [0, 0]
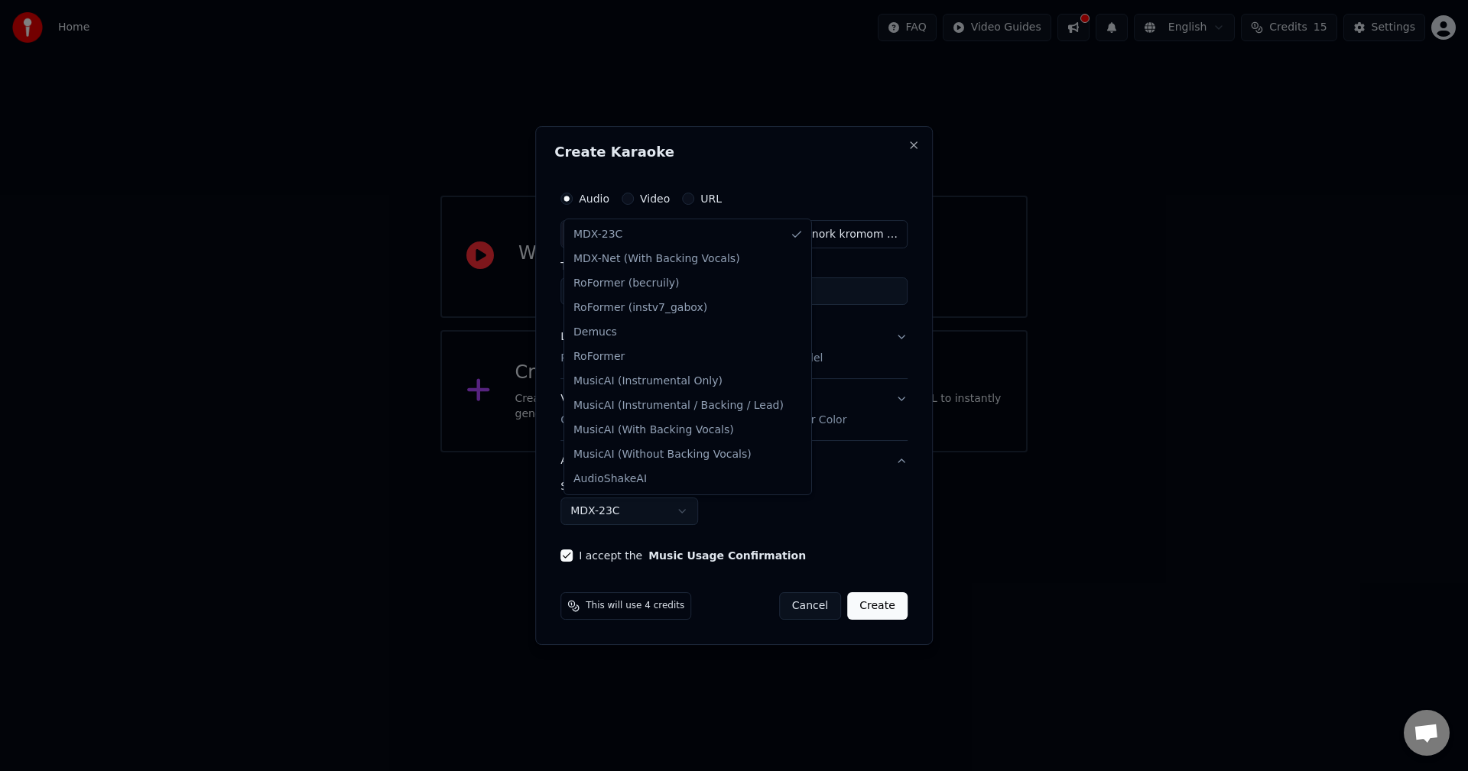
click at [690, 453] on body "**********" at bounding box center [734, 226] width 1468 height 453
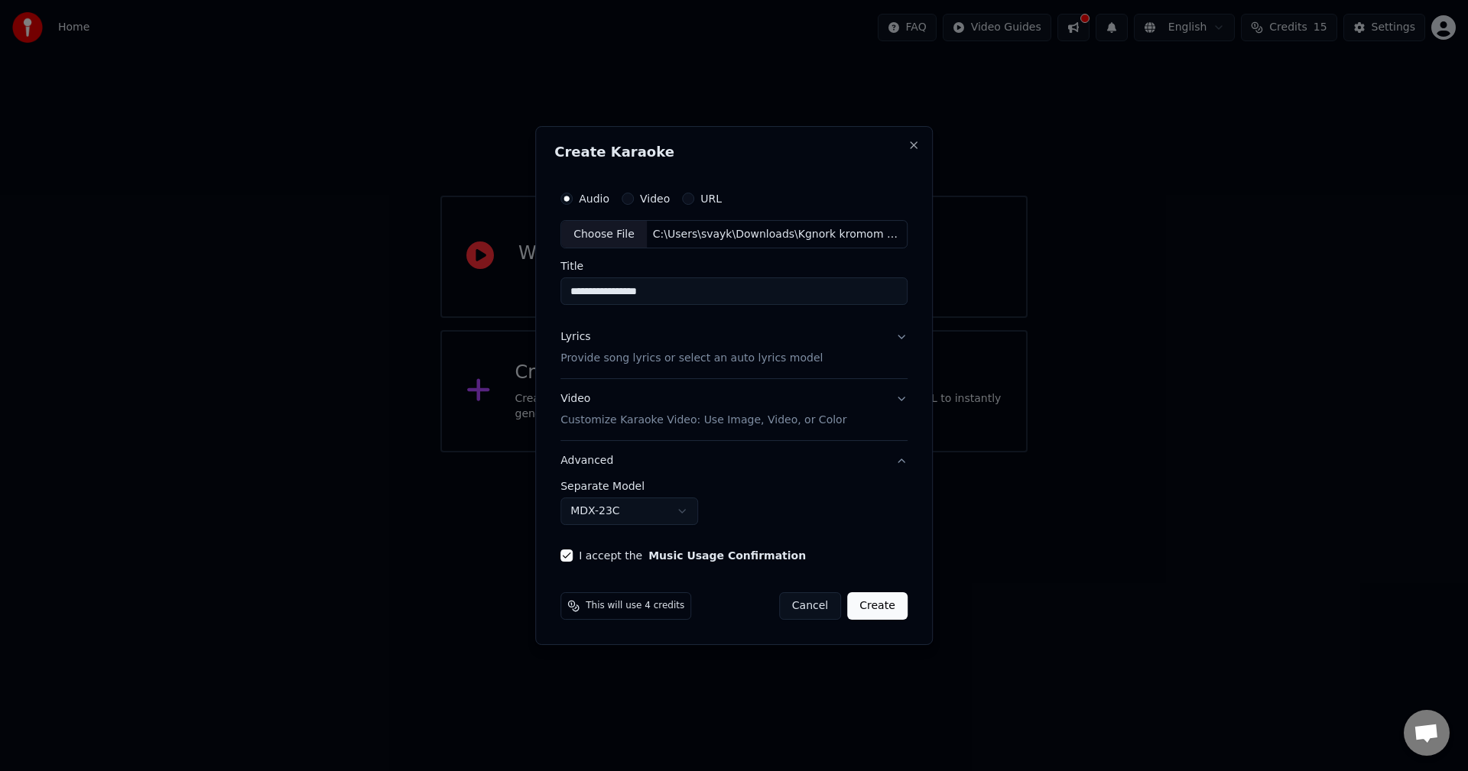
click at [745, 453] on body "**********" at bounding box center [734, 226] width 1468 height 453
click at [897, 336] on button "Lyrics Provide song lyrics or select an auto lyrics model" at bounding box center [733, 348] width 347 height 61
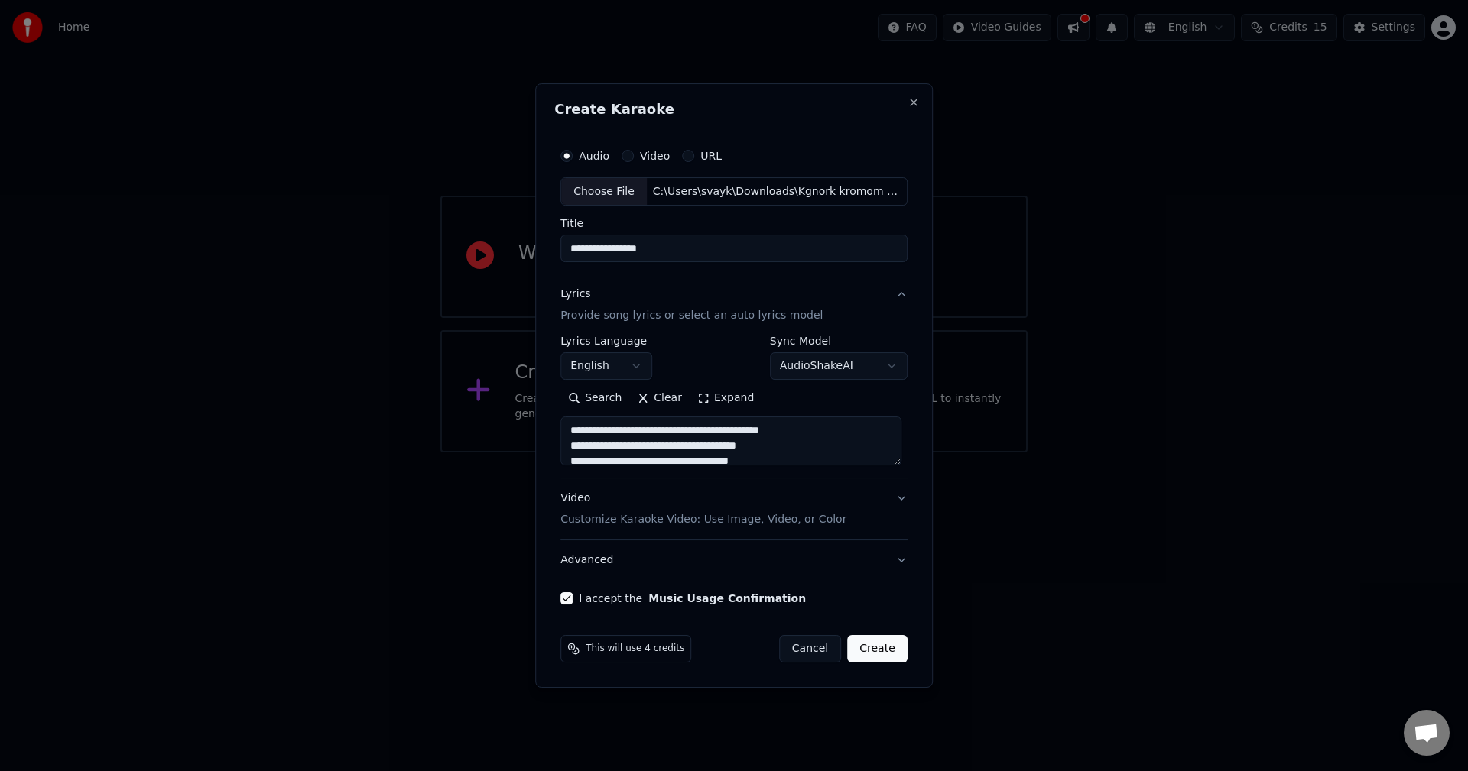
click at [883, 652] on button "Create" at bounding box center [877, 649] width 60 height 28
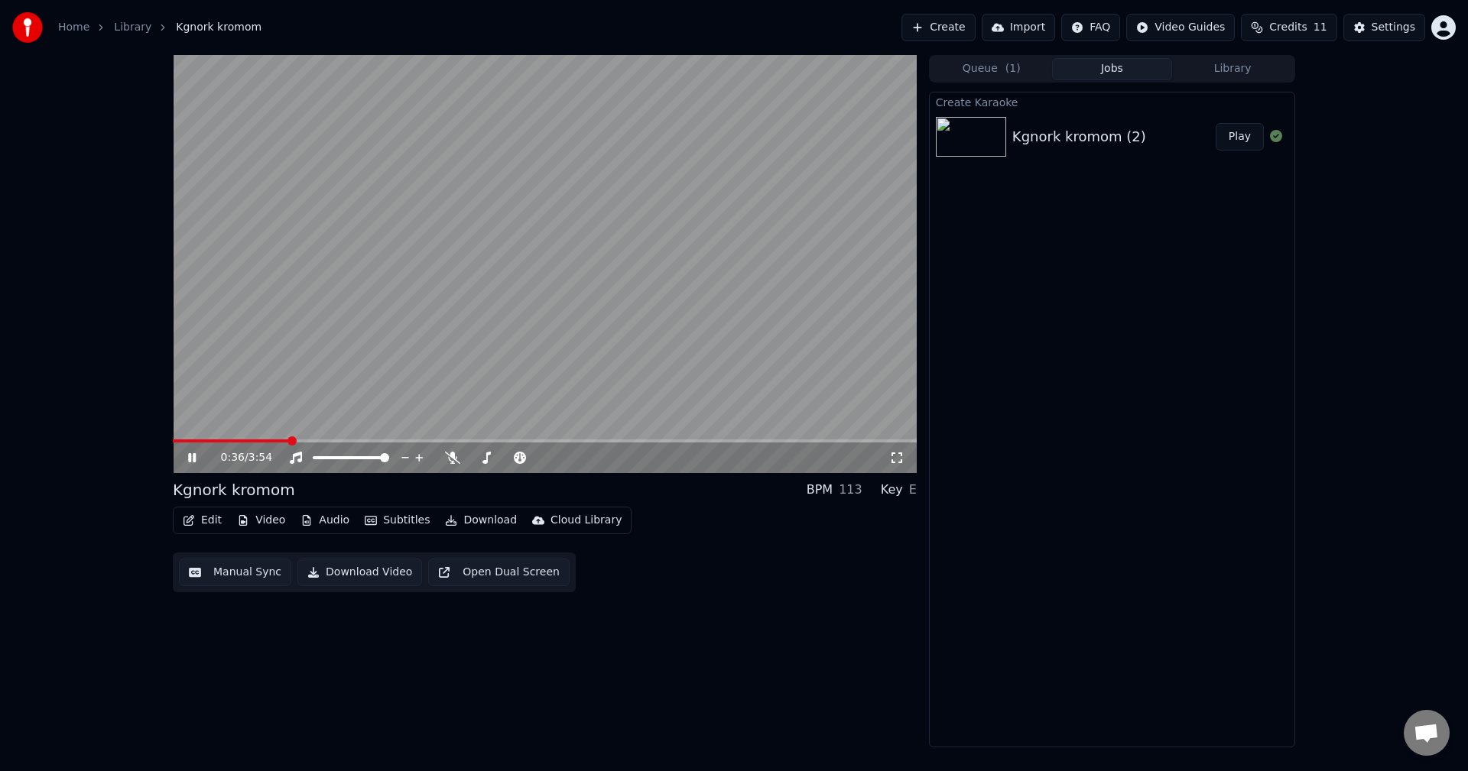
click at [195, 454] on icon at bounding box center [192, 457] width 8 height 9
click at [319, 518] on button "Audio" at bounding box center [324, 520] width 61 height 21
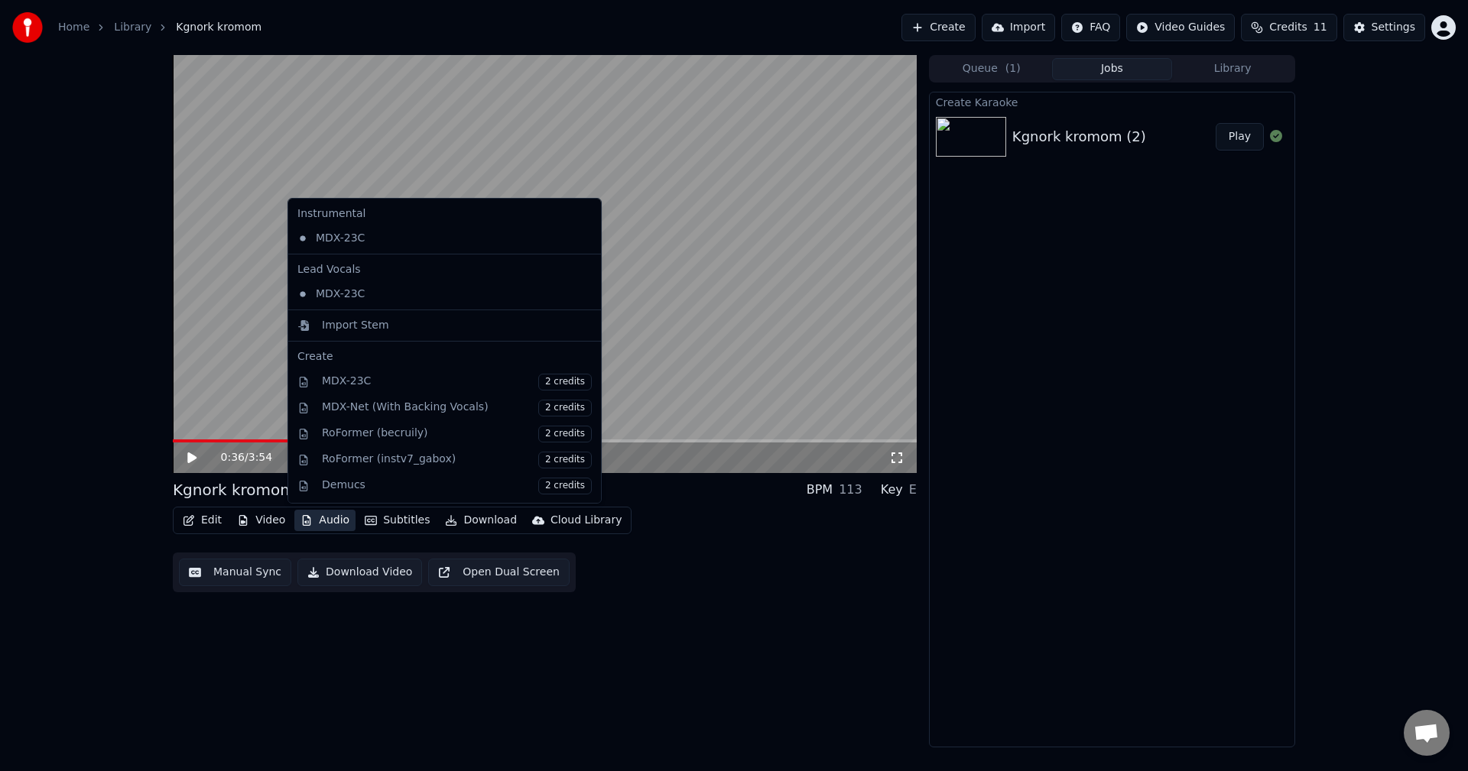
click at [321, 518] on button "Audio" at bounding box center [324, 520] width 61 height 21
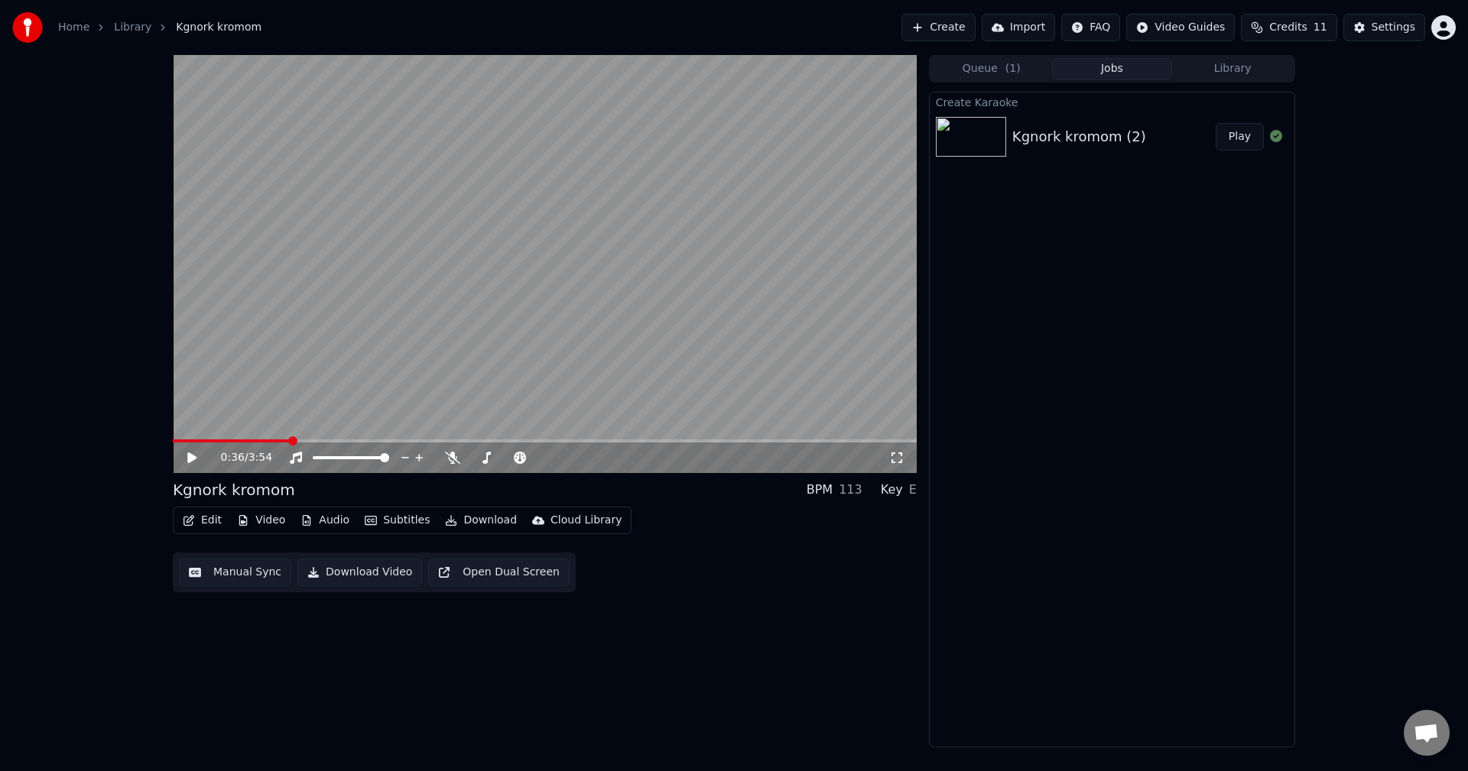
click at [194, 519] on icon "button" at bounding box center [189, 520] width 12 height 11
click at [1017, 62] on span "( 1 )" at bounding box center [1012, 68] width 15 height 15
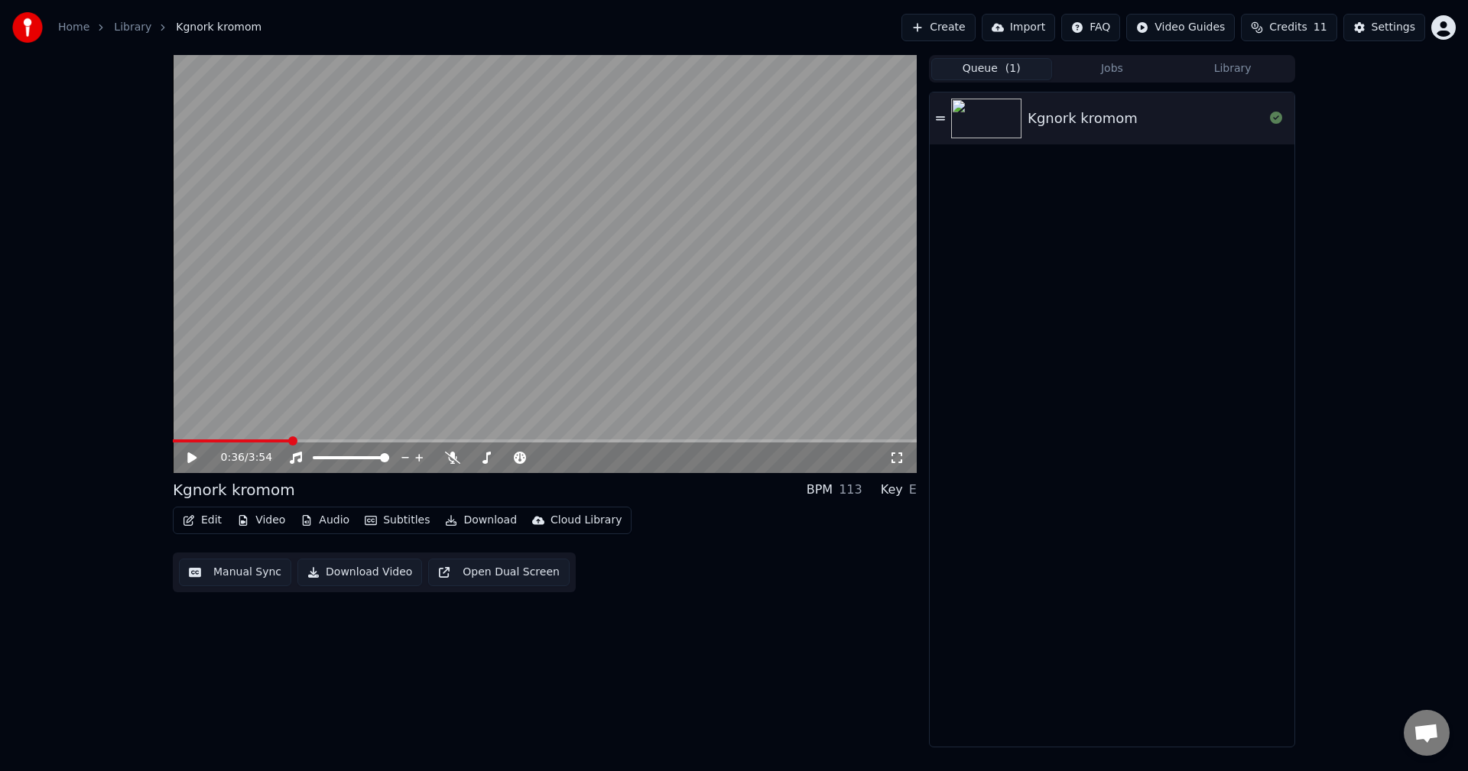
click at [1062, 117] on div "Kgnork kromom" at bounding box center [1083, 118] width 110 height 21
click at [194, 459] on icon at bounding box center [192, 457] width 8 height 9
click at [253, 249] on video at bounding box center [545, 264] width 744 height 418
click at [193, 453] on icon at bounding box center [203, 458] width 36 height 12
click at [261, 573] on button "Manual Sync" at bounding box center [235, 573] width 112 height 28
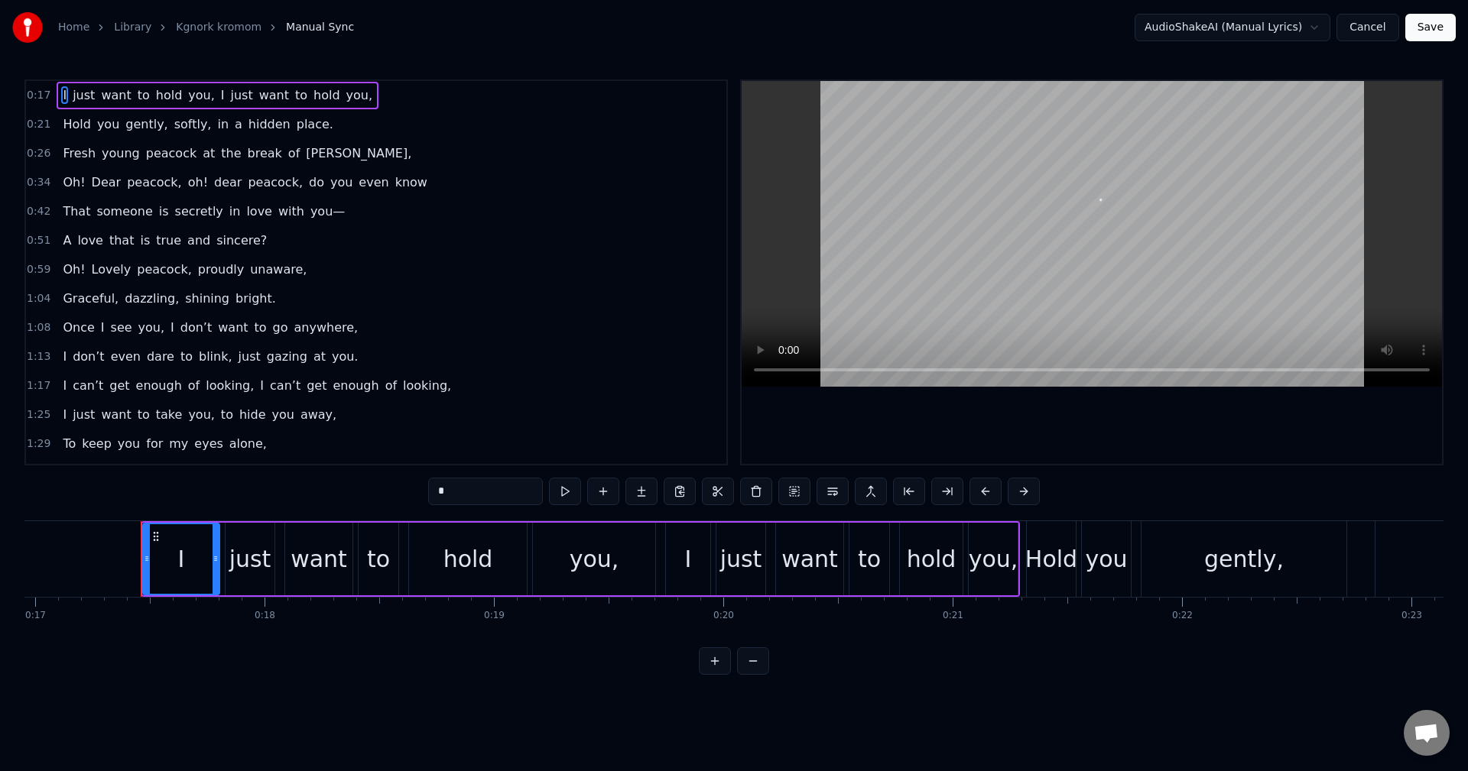
scroll to position [0, 3929]
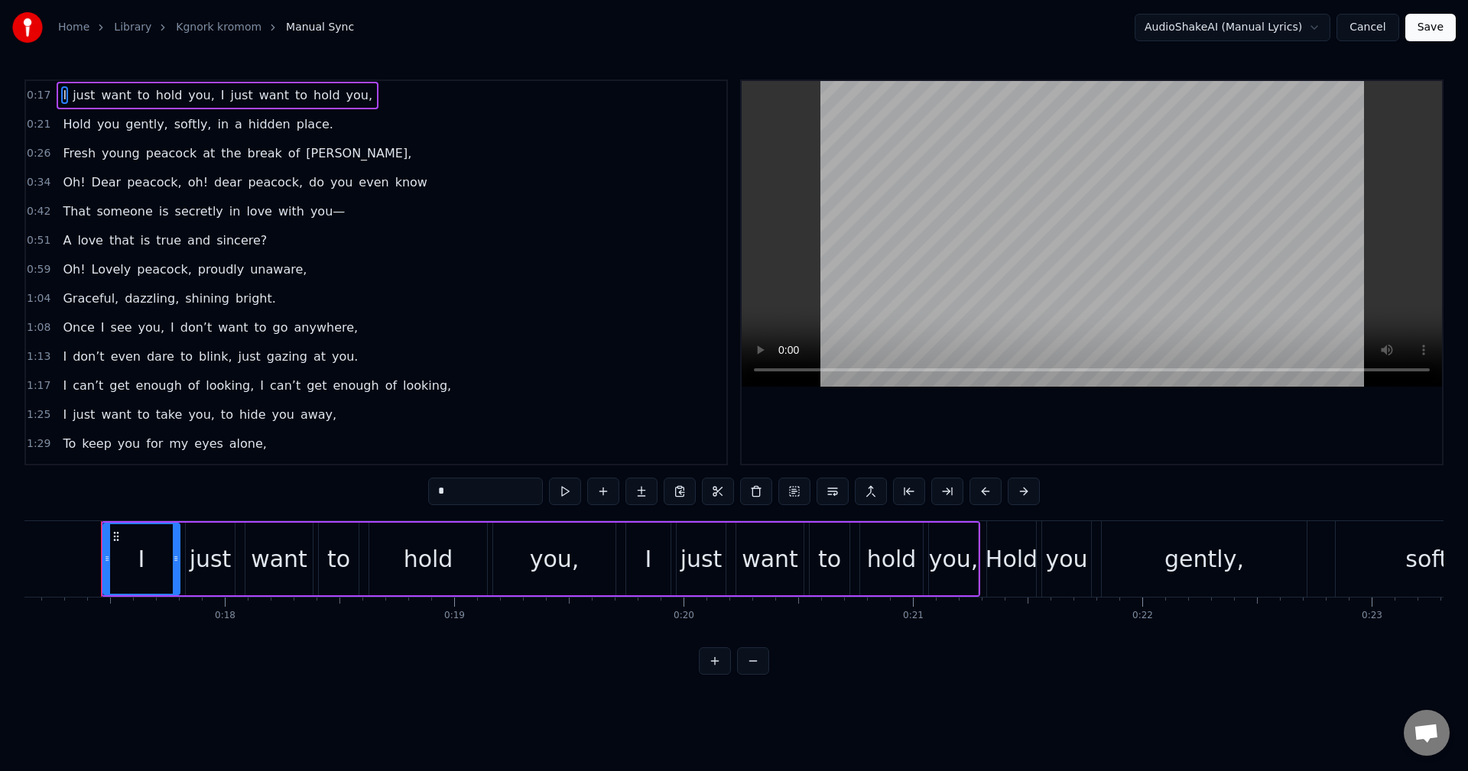
click at [1384, 30] on button "Cancel" at bounding box center [1368, 28] width 62 height 28
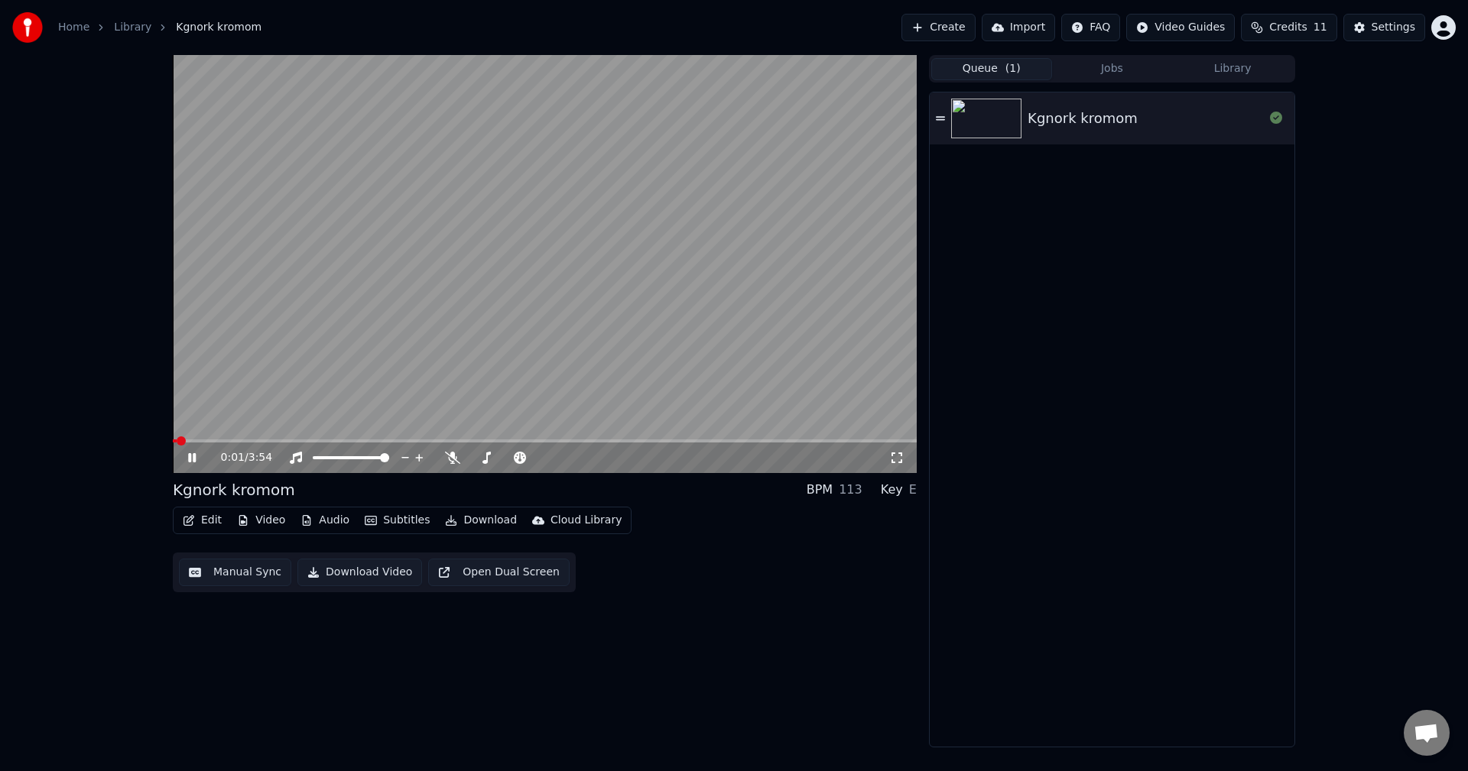
drag, startPoint x: 1112, startPoint y: 69, endPoint x: 1145, endPoint y: 66, distance: 33.8
click at [1114, 67] on button "Jobs" at bounding box center [1112, 69] width 121 height 22
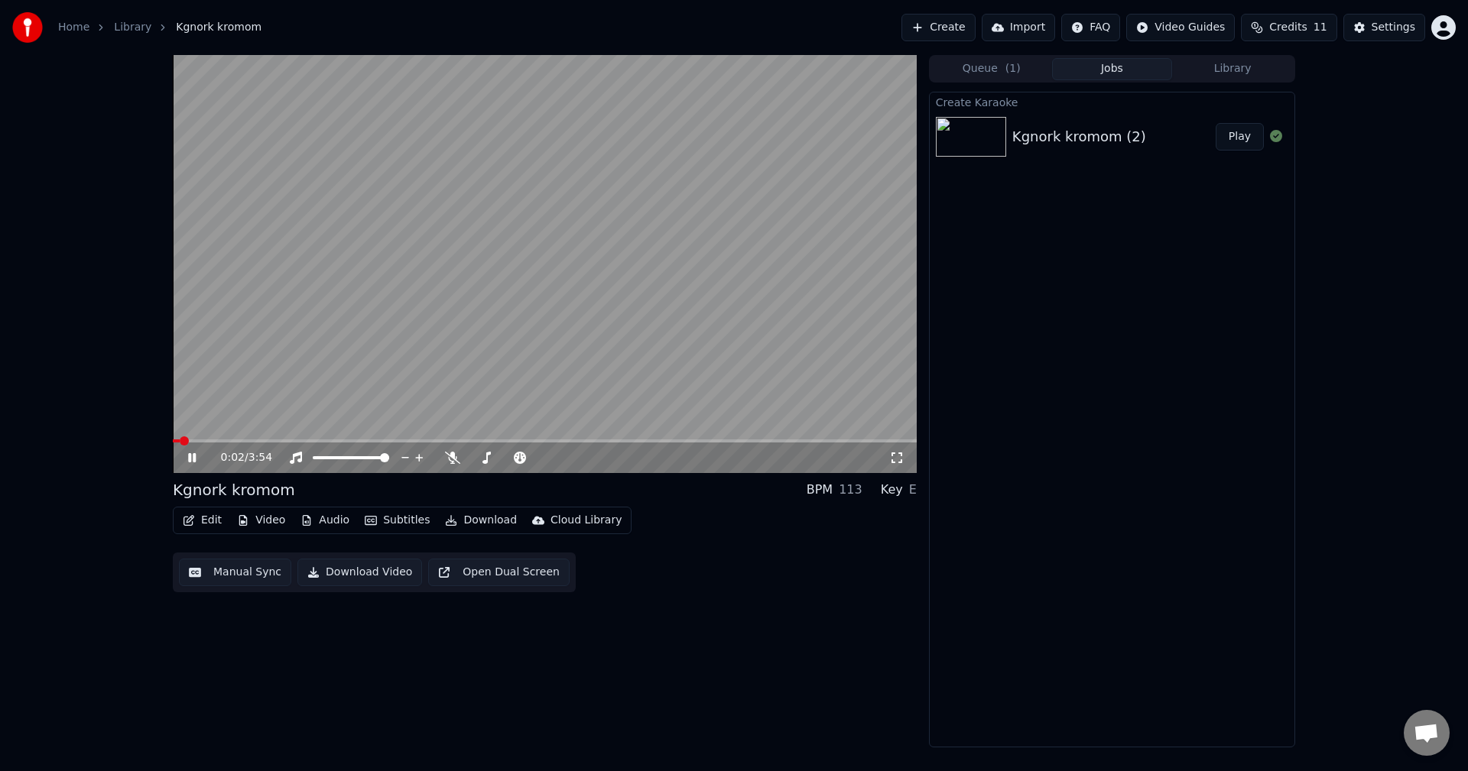
click at [1233, 72] on button "Library" at bounding box center [1232, 69] width 121 height 22
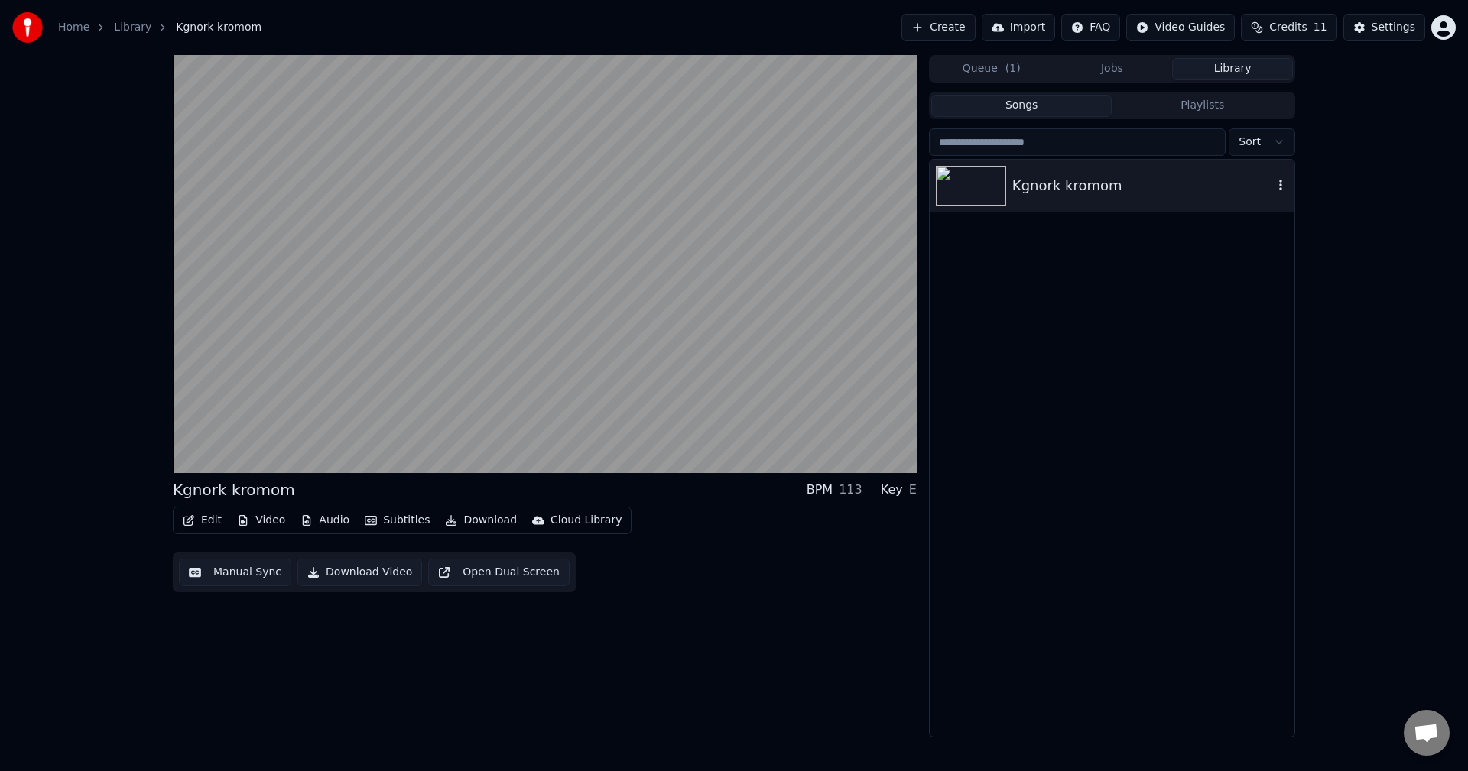
click at [1142, 182] on div "Kgnork kromom" at bounding box center [1142, 185] width 261 height 21
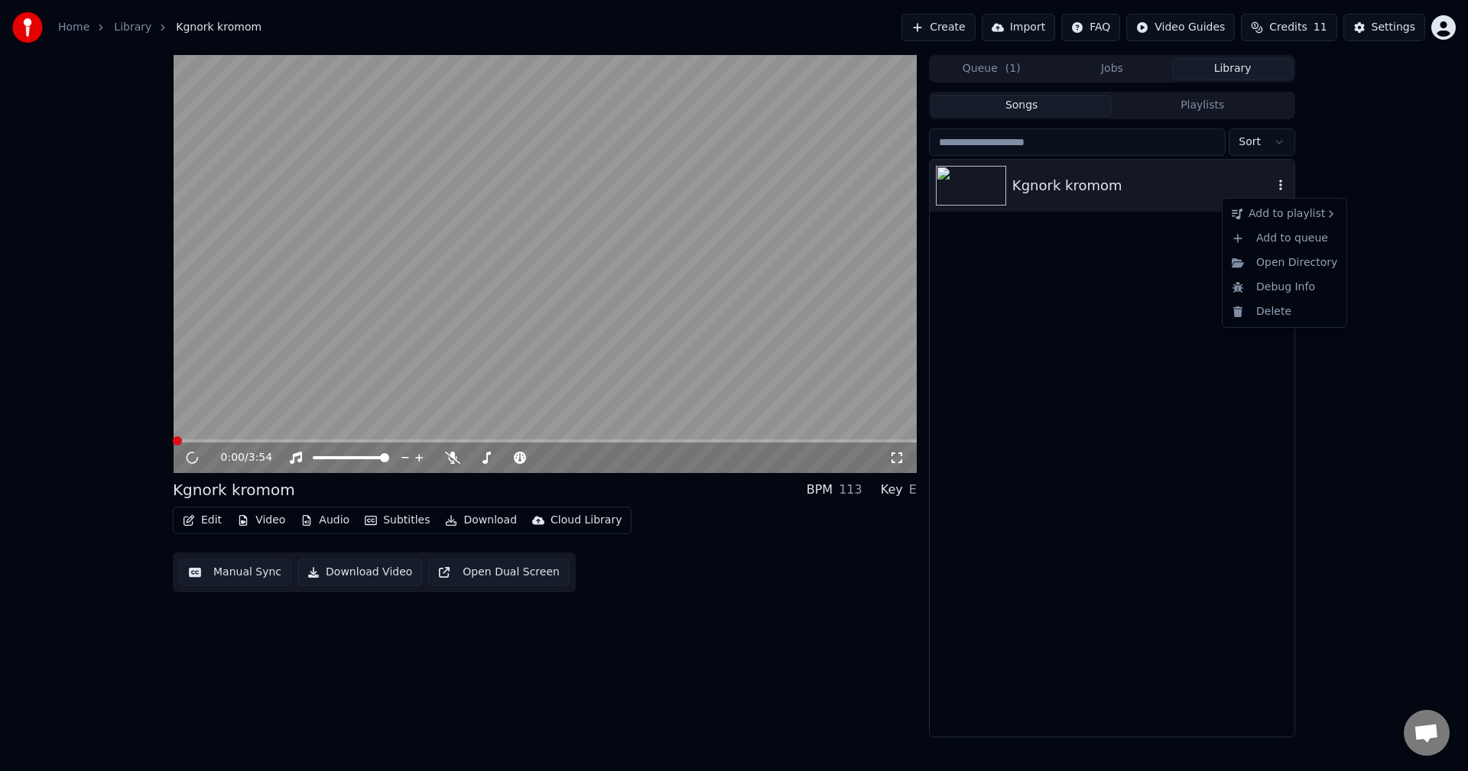
click at [1286, 184] on icon "button" at bounding box center [1280, 185] width 15 height 12
click at [291, 440] on span at bounding box center [545, 441] width 744 height 3
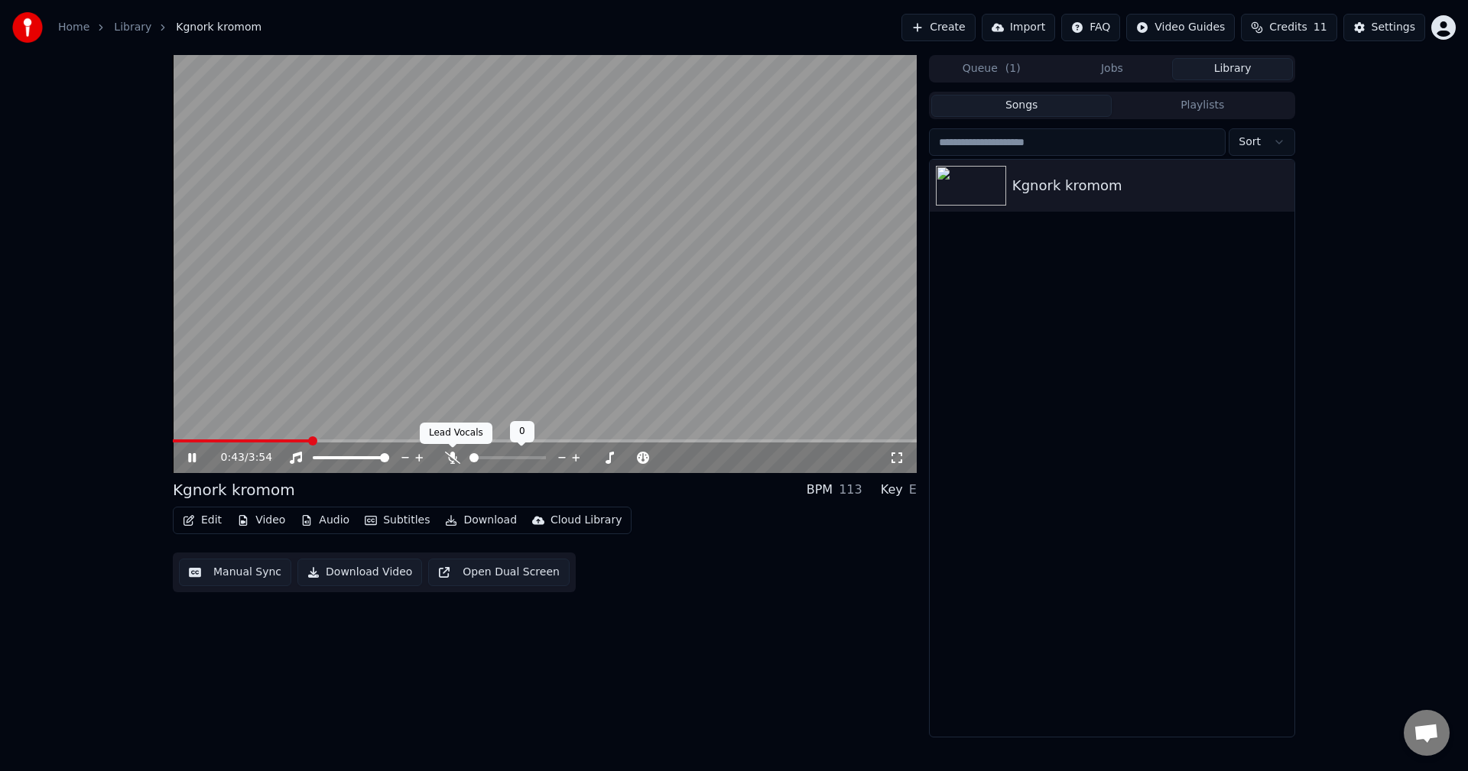
click at [453, 458] on icon at bounding box center [452, 458] width 15 height 12
click at [389, 453] on span at bounding box center [384, 457] width 9 height 9
click at [546, 456] on span at bounding box center [541, 457] width 9 height 9
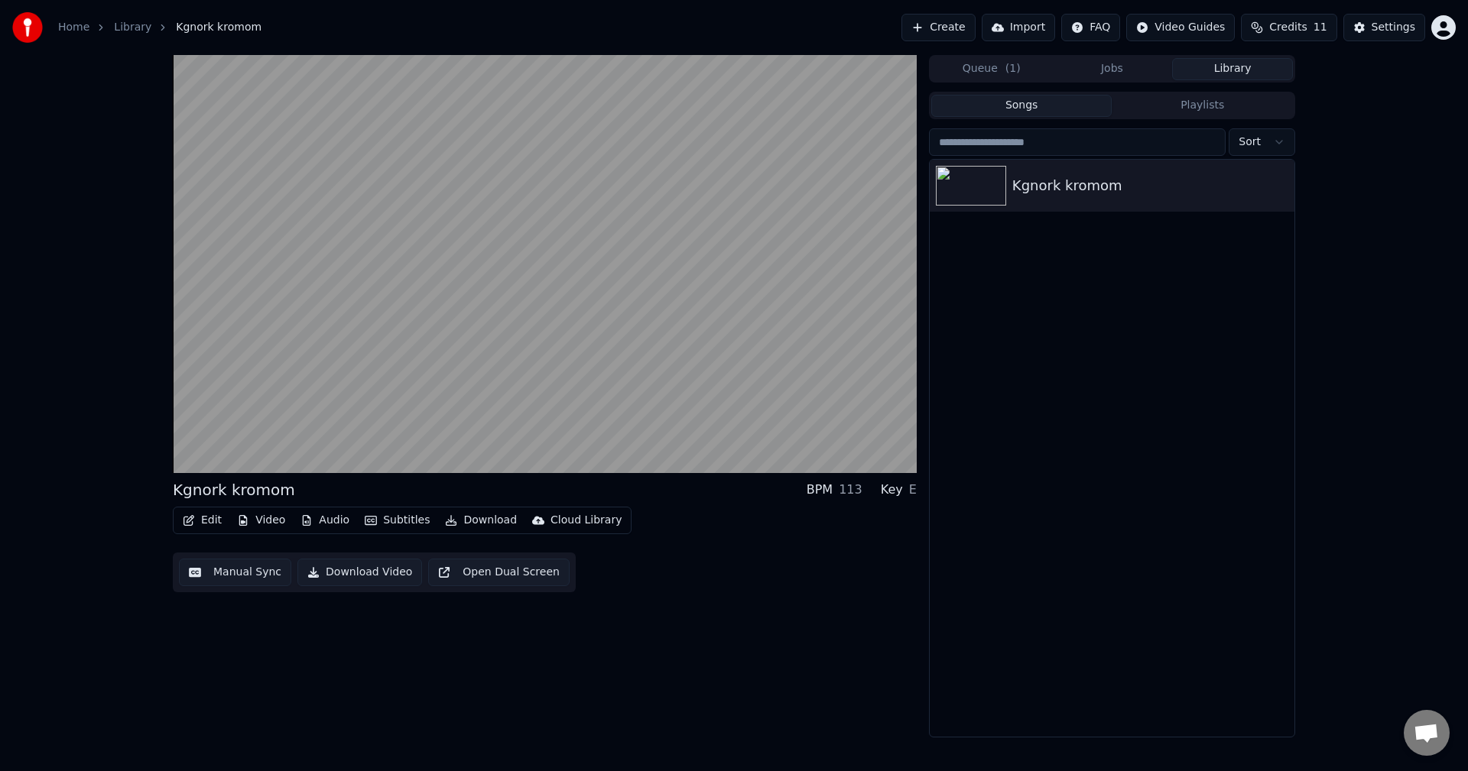
click at [466, 520] on button "Download" at bounding box center [481, 520] width 84 height 21
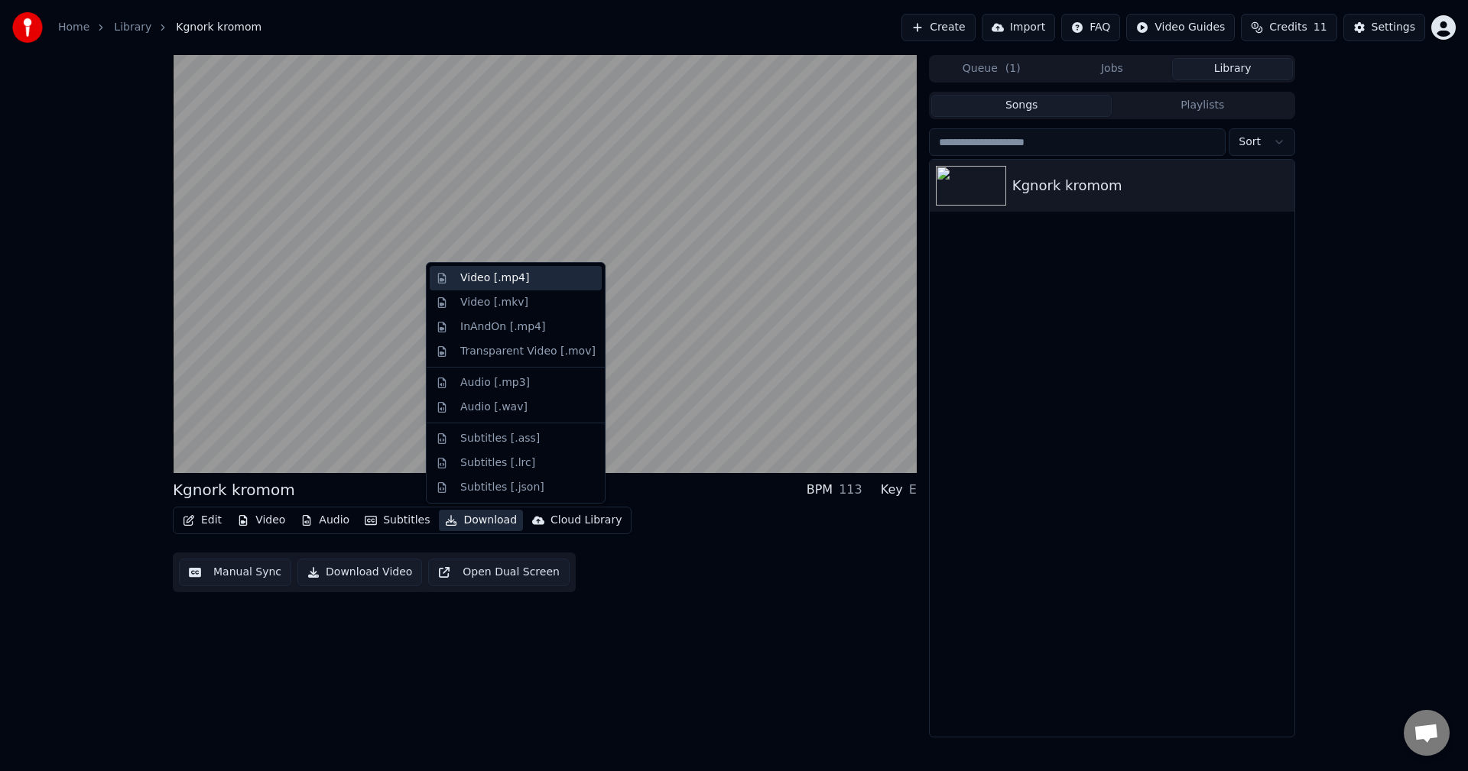
click at [476, 276] on div "Video [.mp4]" at bounding box center [494, 278] width 69 height 15
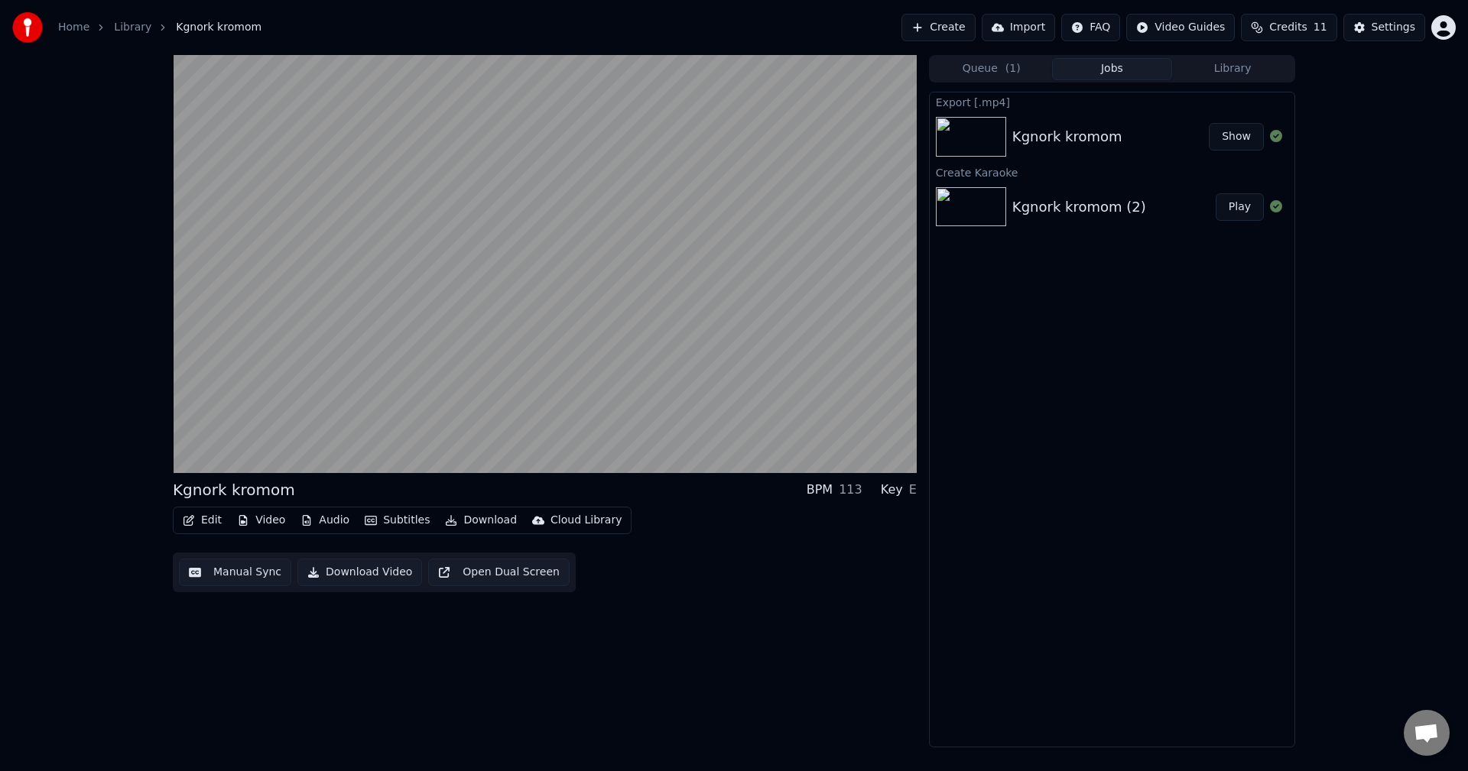
click at [1240, 135] on button "Show" at bounding box center [1236, 137] width 55 height 28
